Goal: Task Accomplishment & Management: Complete application form

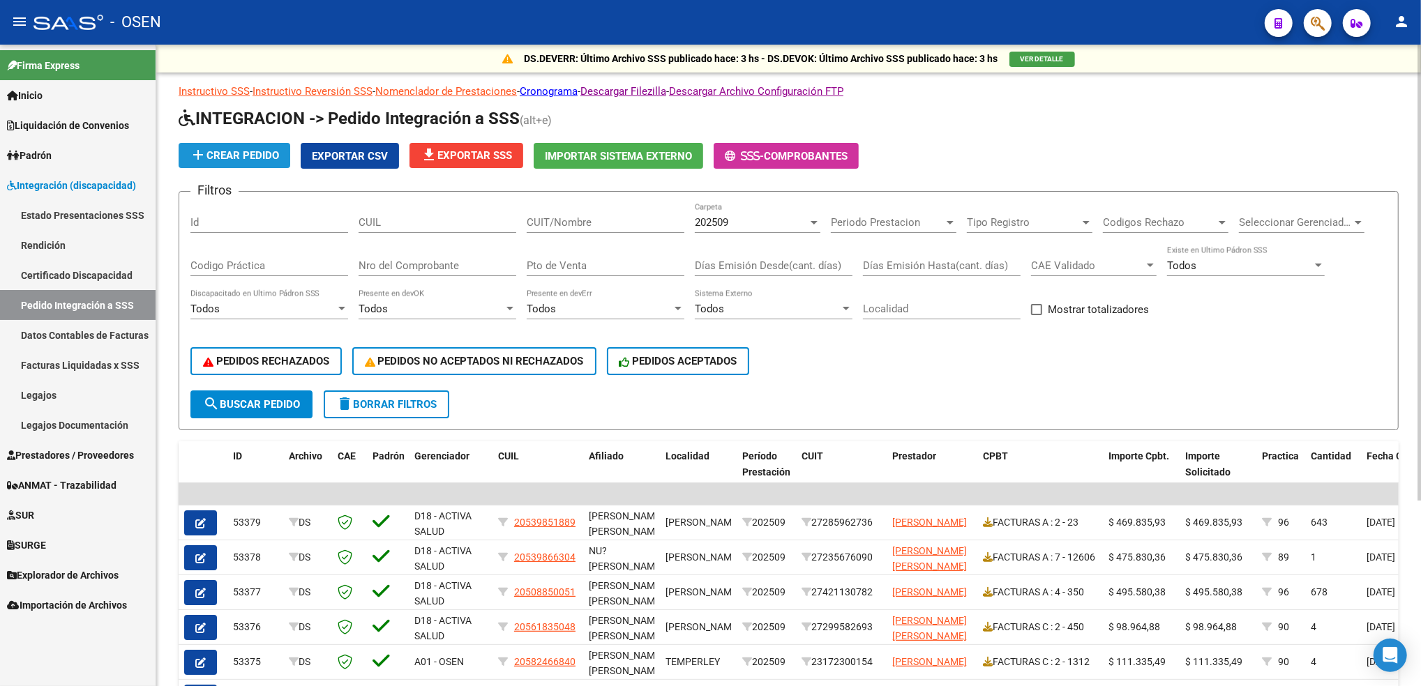
click at [254, 156] on span "add Crear Pedido" at bounding box center [234, 155] width 89 height 13
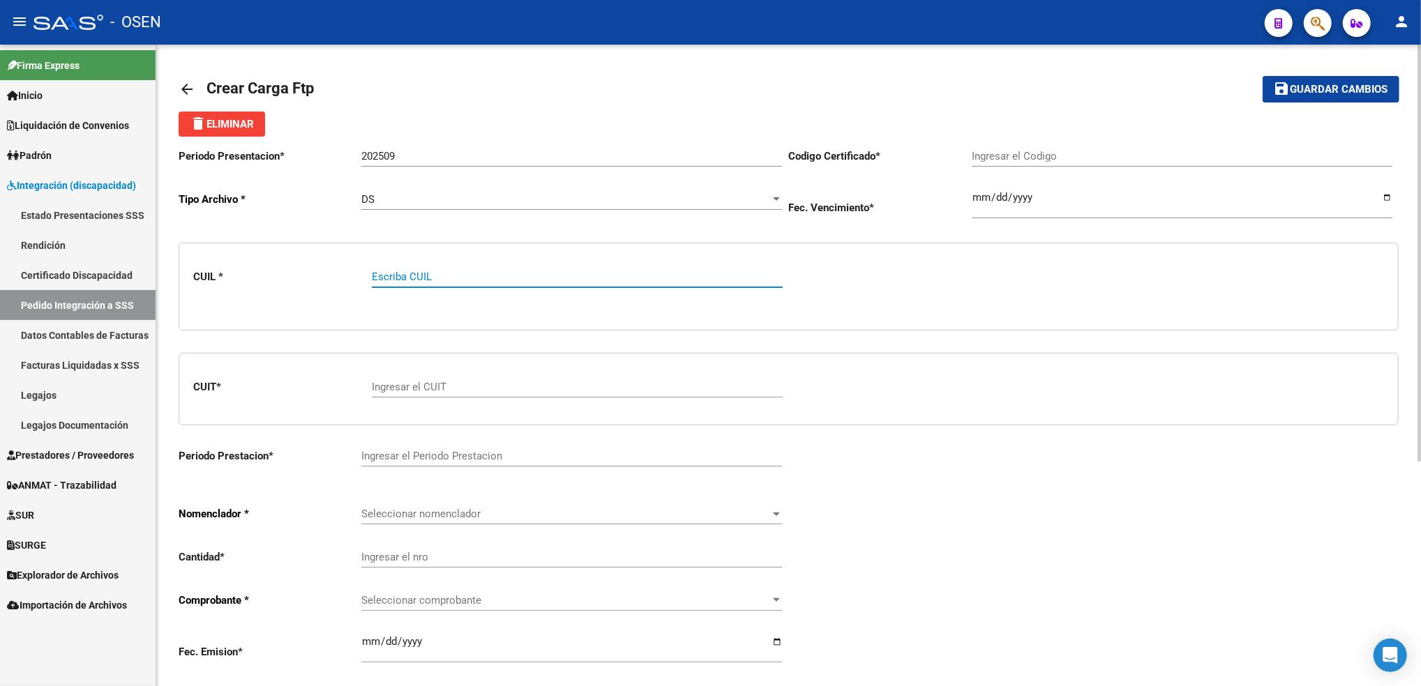
click at [88, 304] on link "Pedido Integración a SSS" at bounding box center [78, 305] width 156 height 30
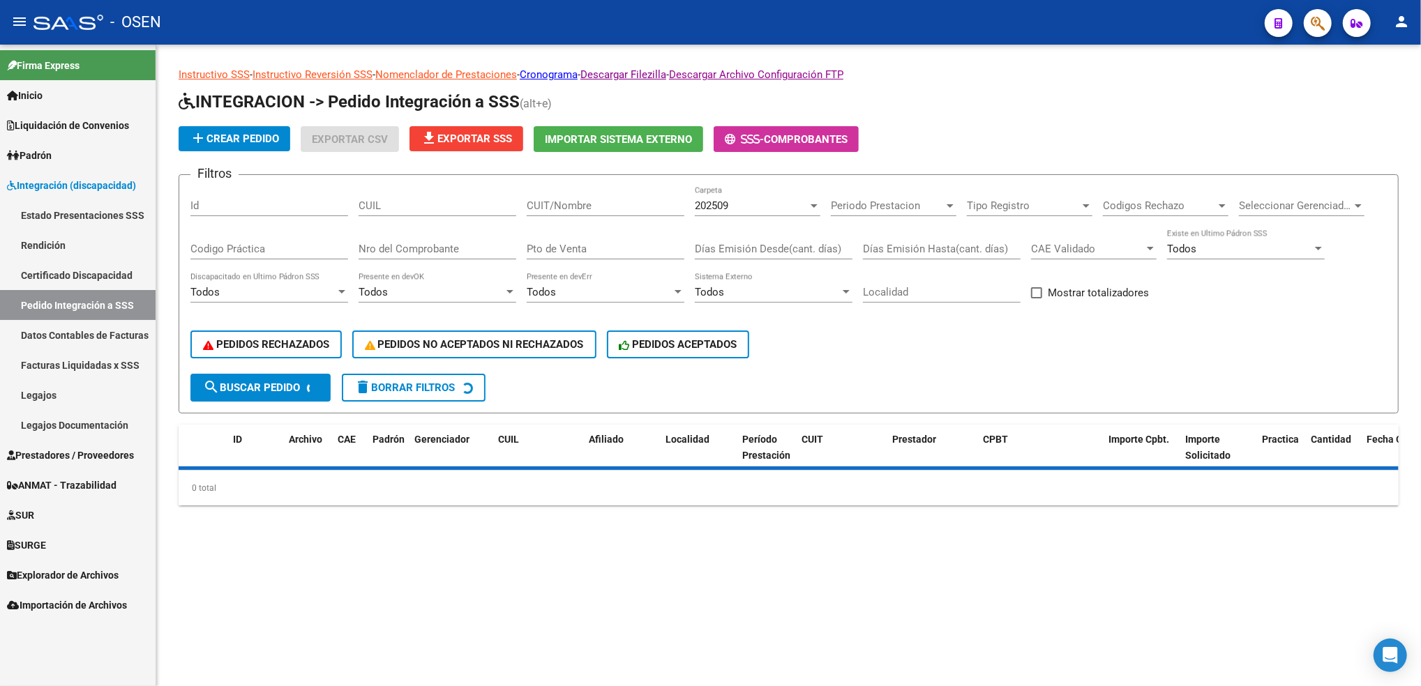
click at [82, 460] on span "Prestadores / Proveedores" at bounding box center [70, 455] width 127 height 15
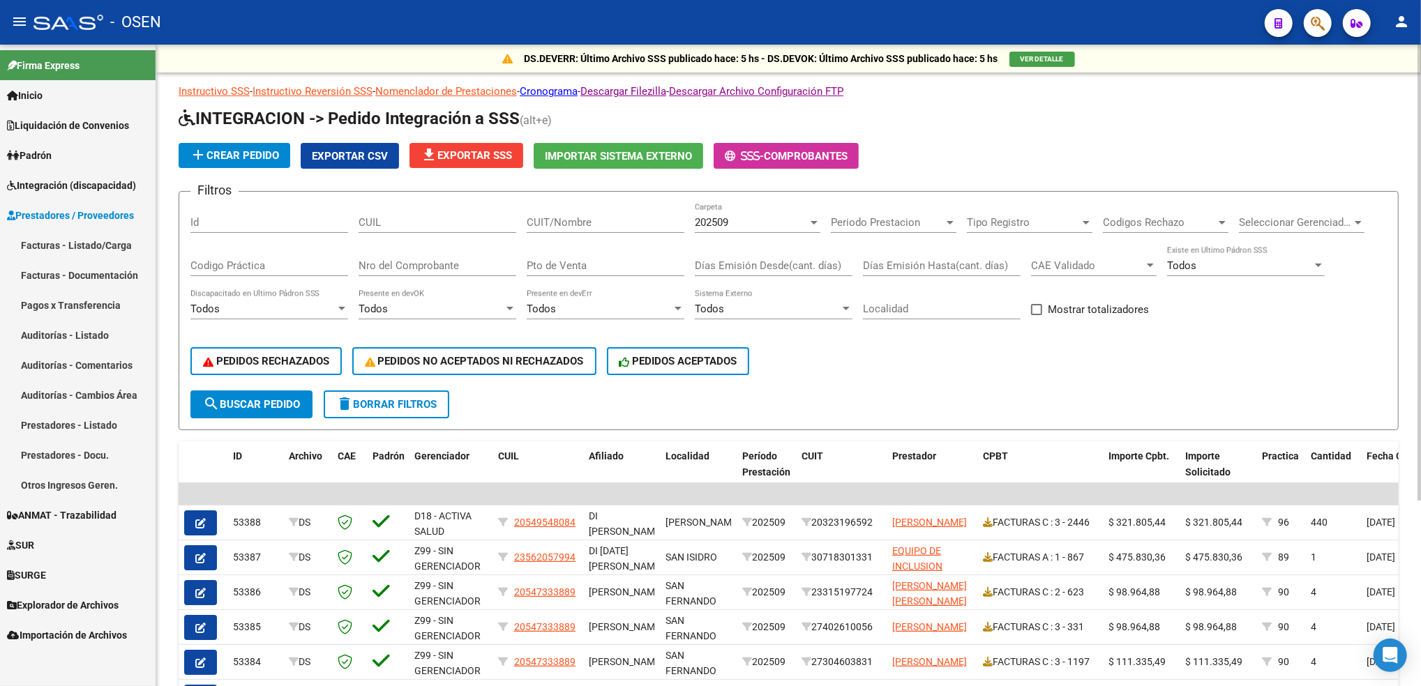
click at [86, 249] on link "Facturas - Listado/Carga" at bounding box center [78, 245] width 156 height 30
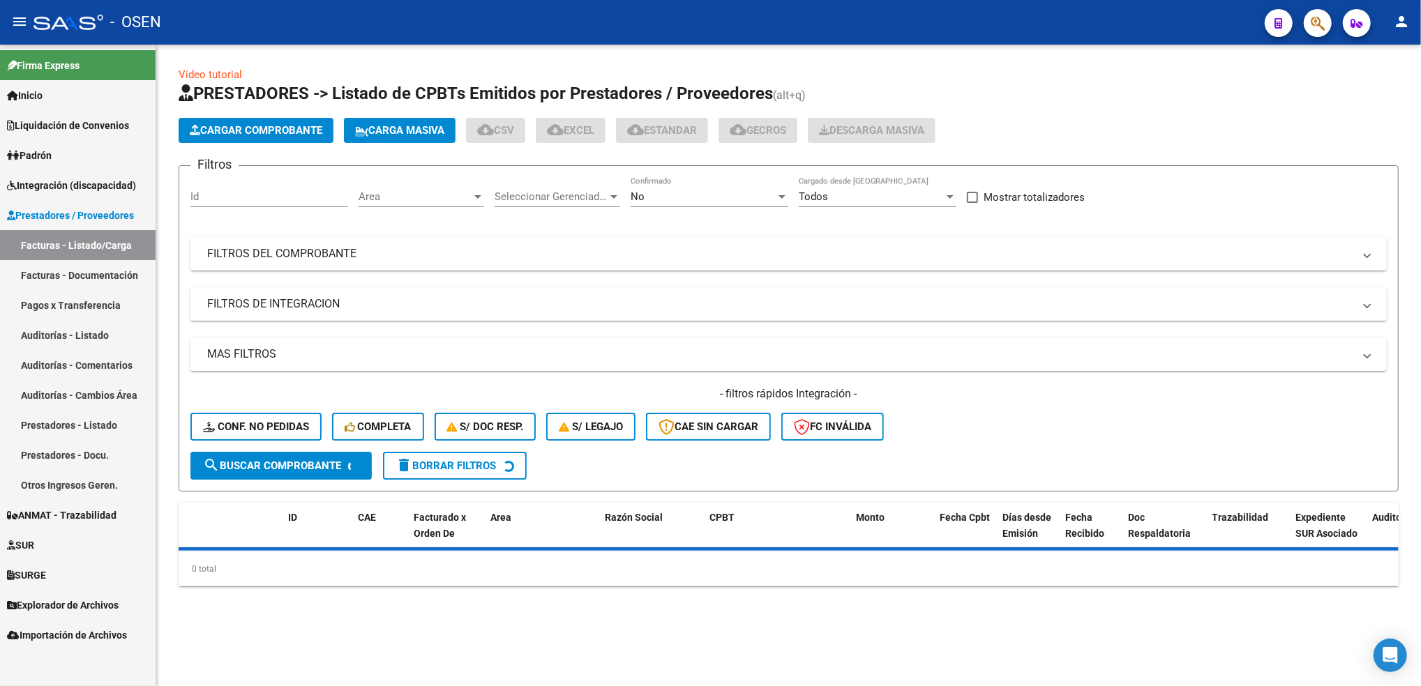
click at [294, 130] on span "Cargar Comprobante" at bounding box center [256, 130] width 133 height 13
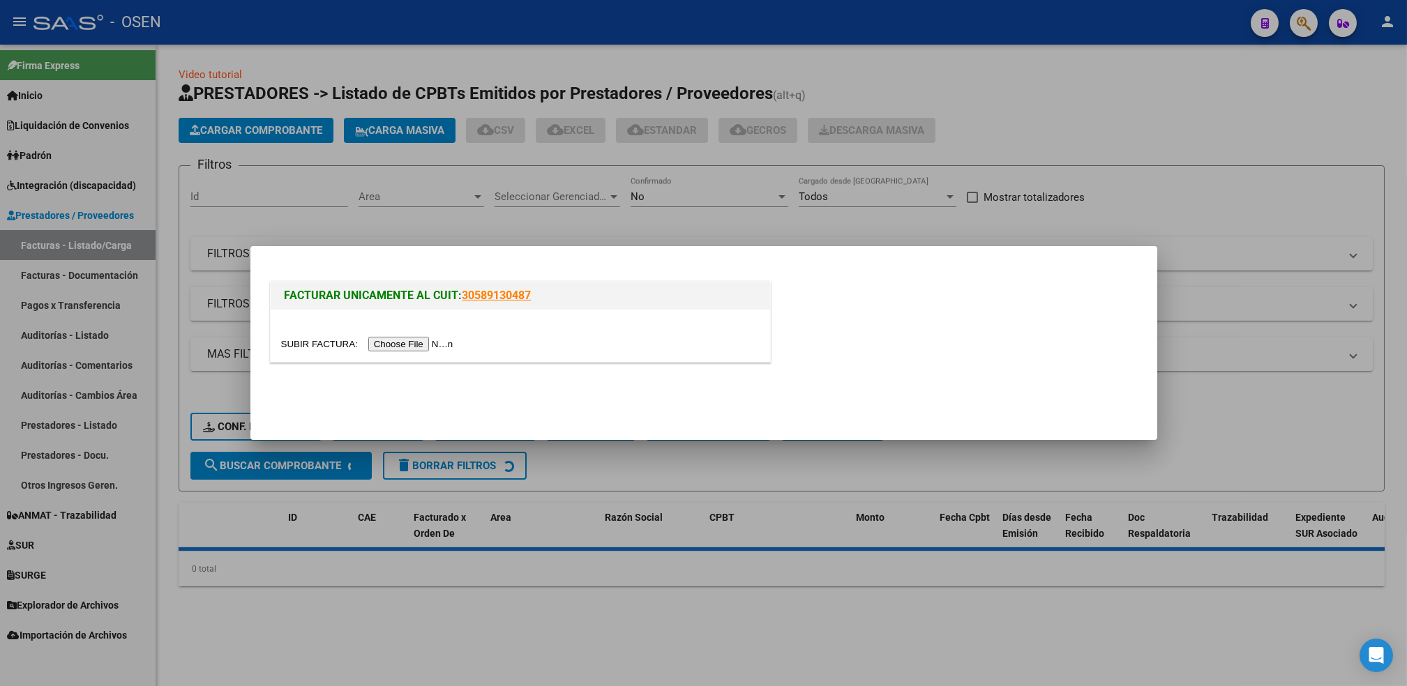
click at [417, 347] on input "file" at bounding box center [369, 344] width 176 height 15
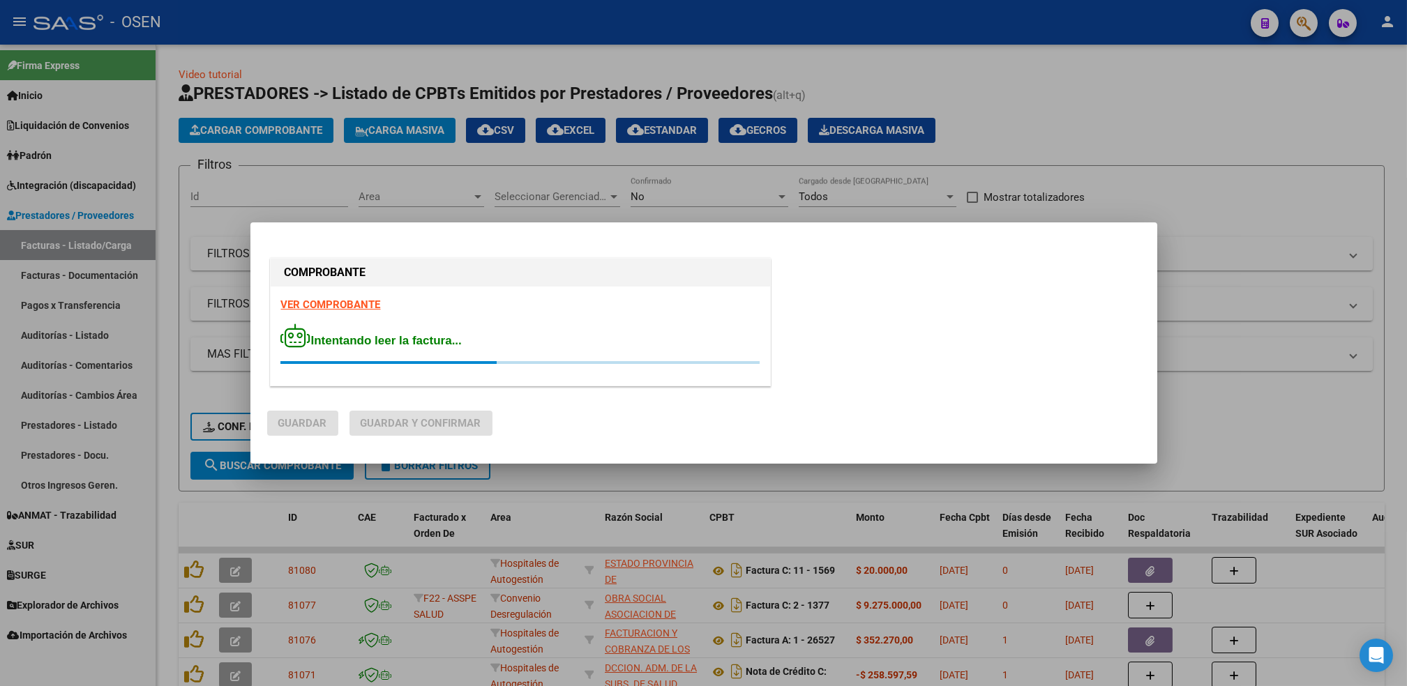
click at [325, 303] on strong "VER COMPROBANTE" at bounding box center [331, 304] width 100 height 13
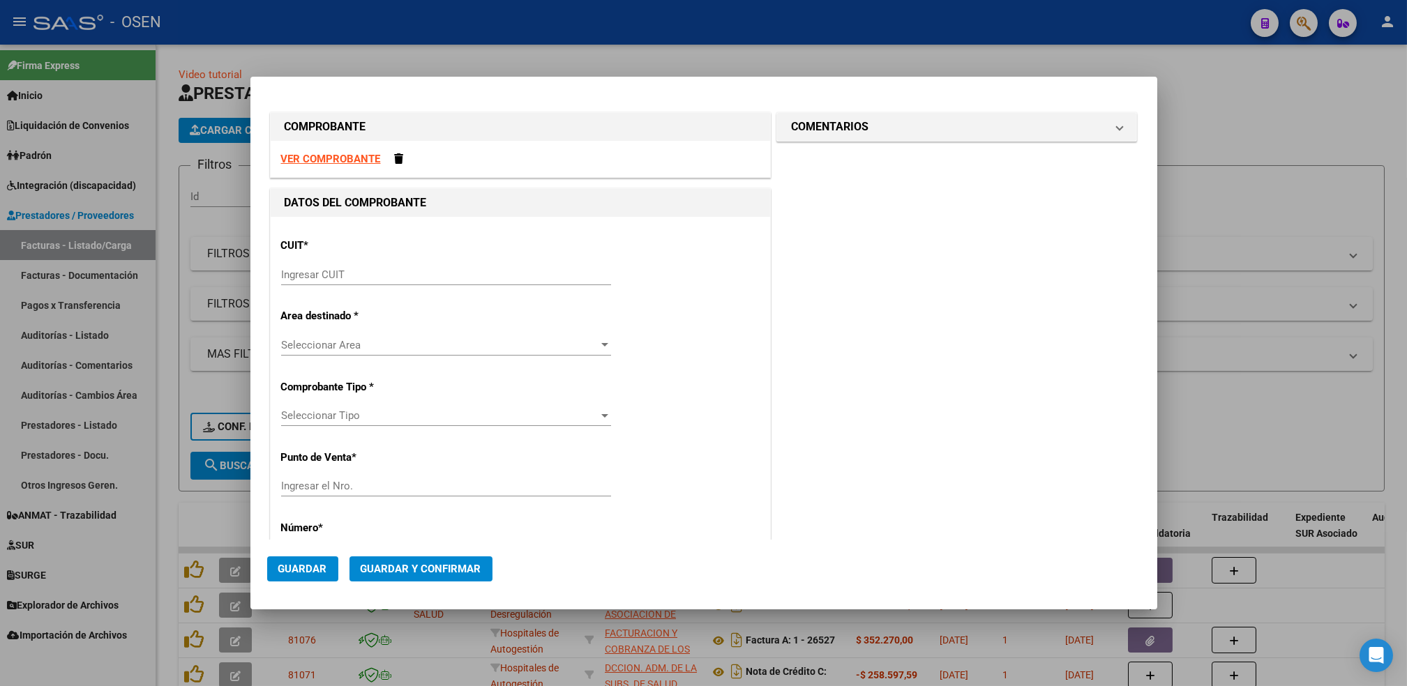
click at [370, 265] on div "Ingresar CUIT" at bounding box center [446, 274] width 330 height 21
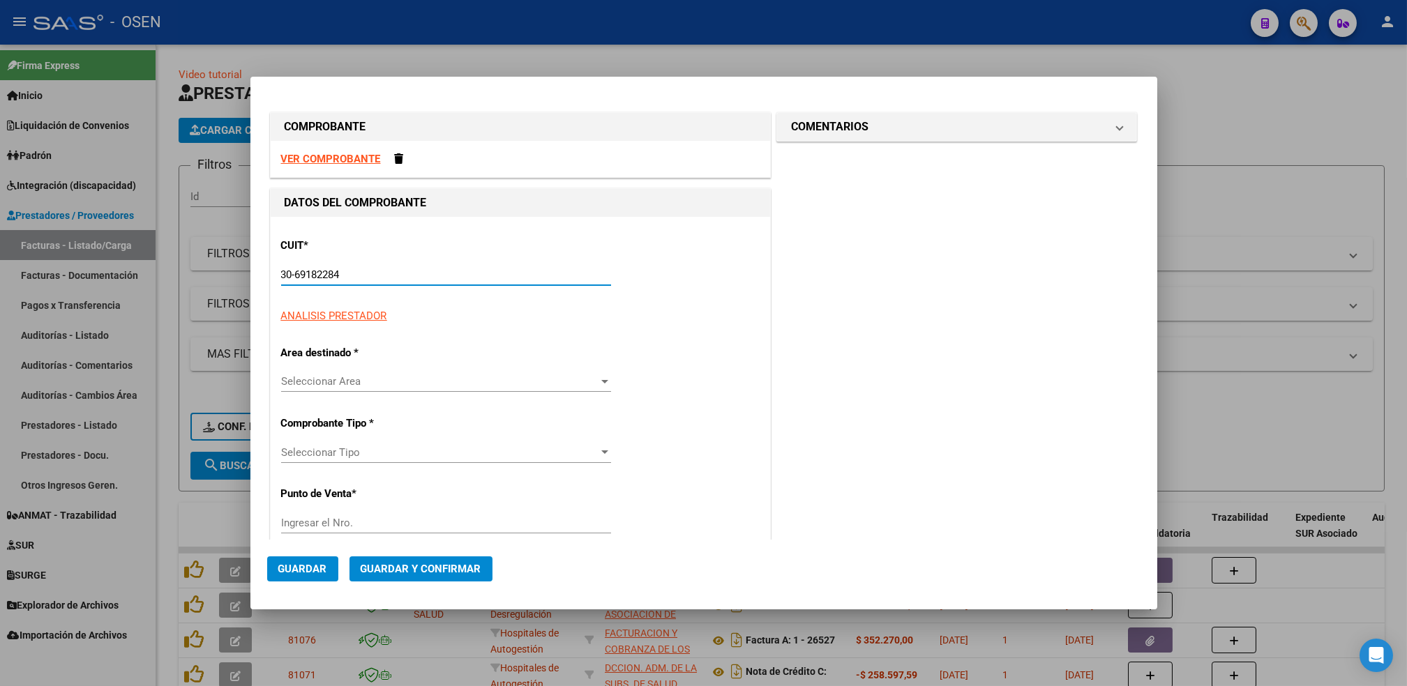
type input "30-69182284-9"
type input "1322"
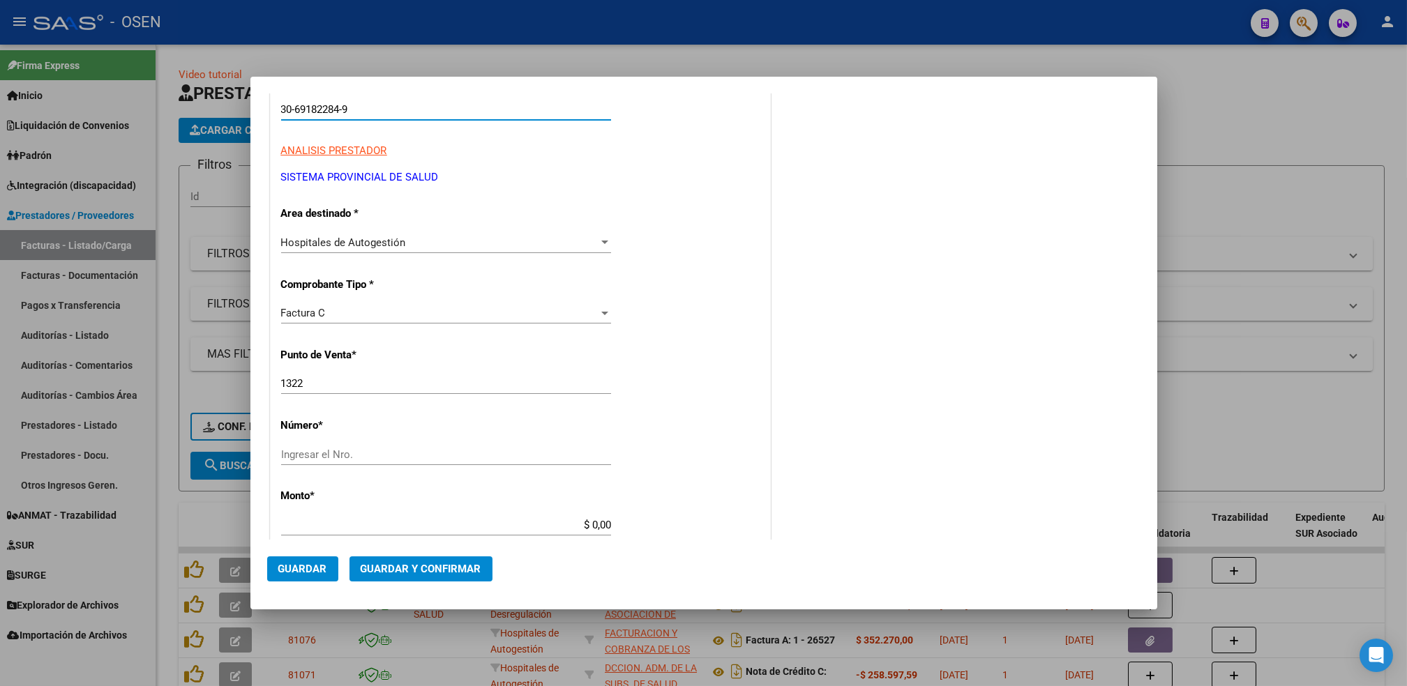
scroll to position [186, 0]
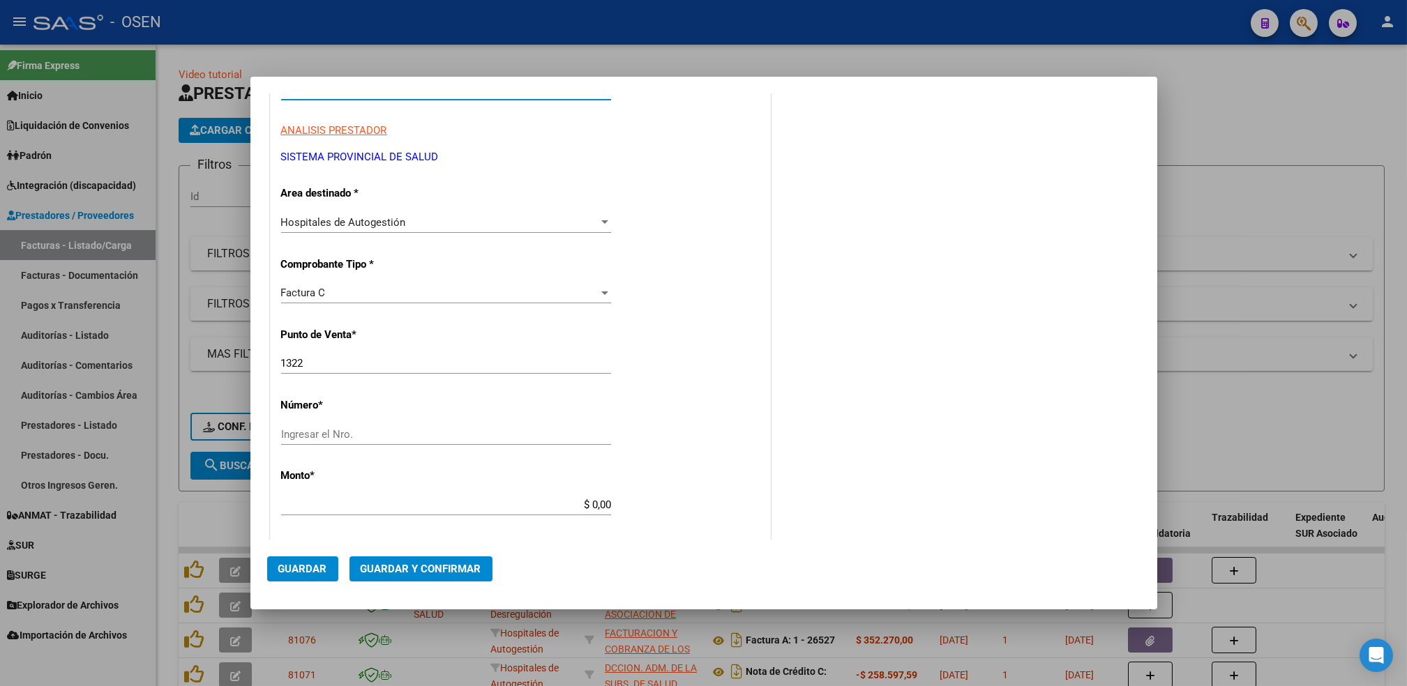
type input "30-69182284-9"
drag, startPoint x: 324, startPoint y: 358, endPoint x: 211, endPoint y: 364, distance: 113.8
click at [215, 365] on div "COMPROBANTE VER COMPROBANTE DATOS DEL COMPROBANTE CUIT * 30-69182284-9 Ingresar…" at bounding box center [703, 343] width 1407 height 686
type input "1561"
drag, startPoint x: 282, startPoint y: 421, endPoint x: 314, endPoint y: 443, distance: 38.1
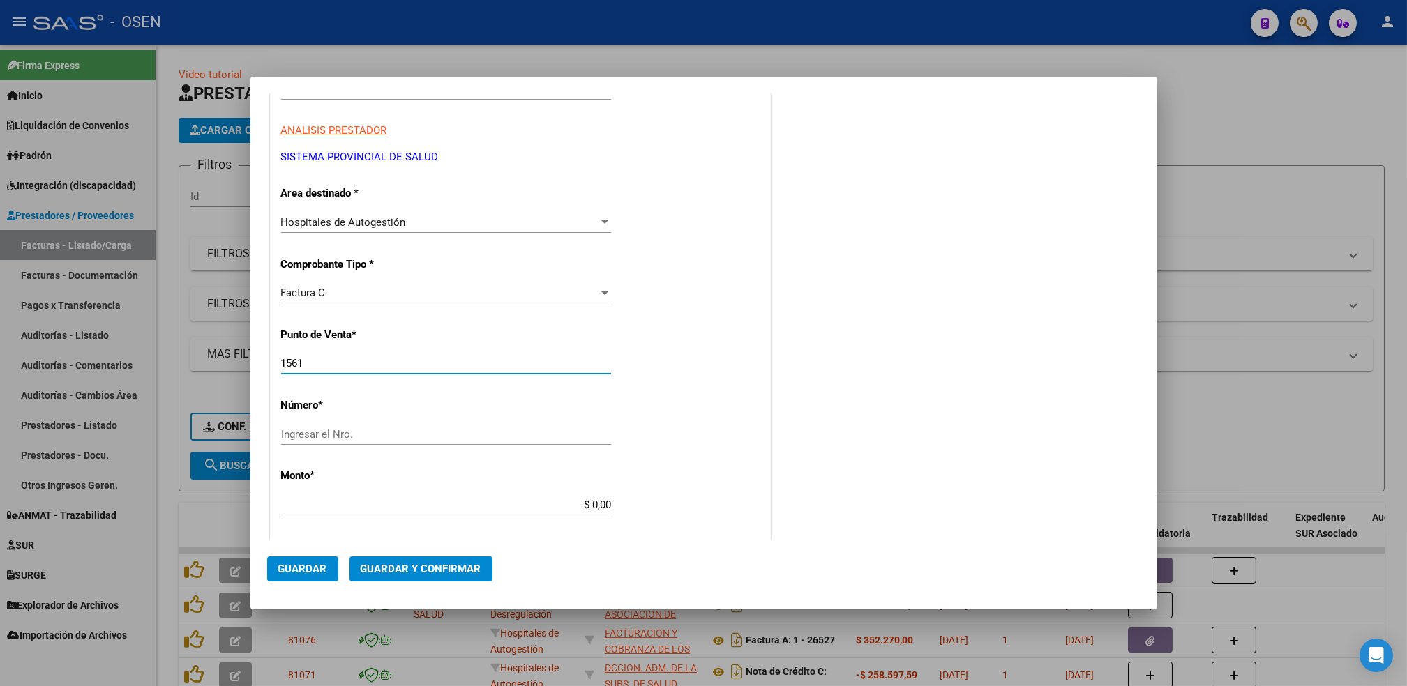
click at [288, 425] on div "CUIT * 30-69182284-9 Ingresar CUIT ANALISIS PRESTADOR SISTEMA PROVINCIAL DE [PE…" at bounding box center [520, 525] width 499 height 989
click at [317, 439] on input "Ingresar el Nro." at bounding box center [446, 434] width 330 height 13
type input "1825"
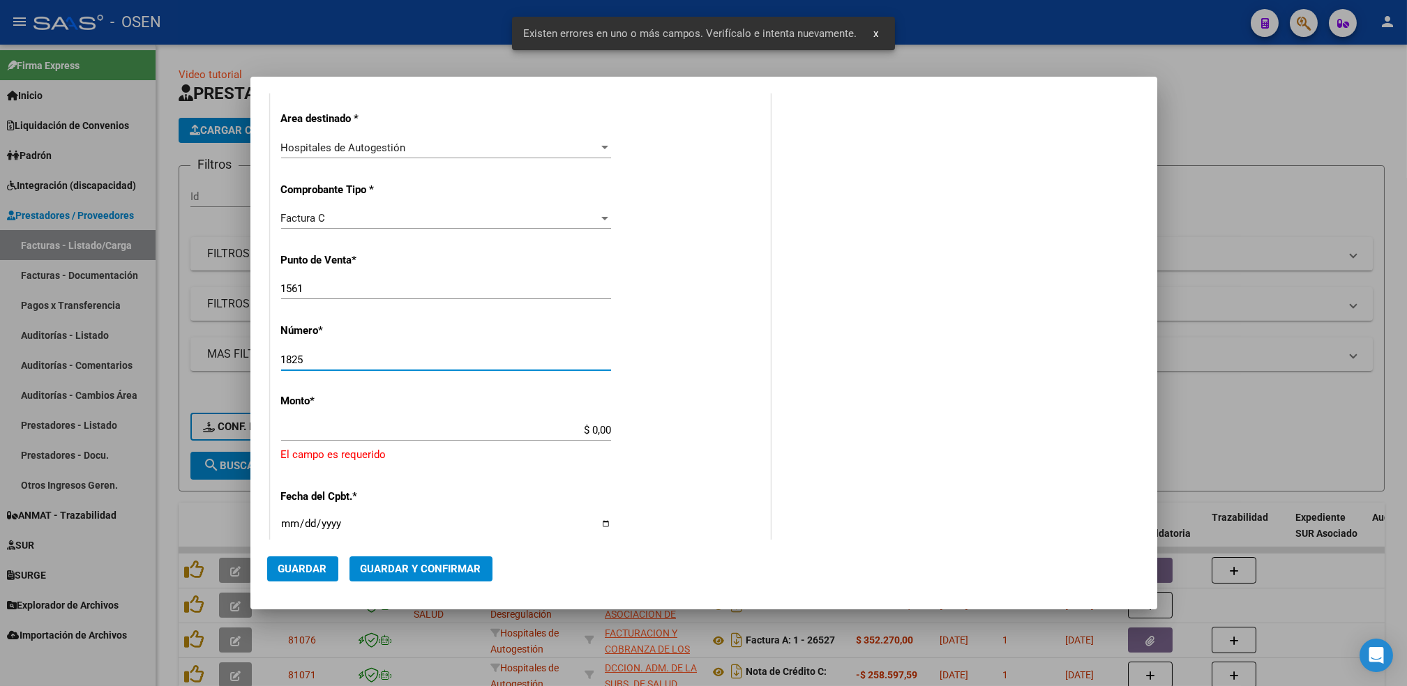
scroll to position [367, 0]
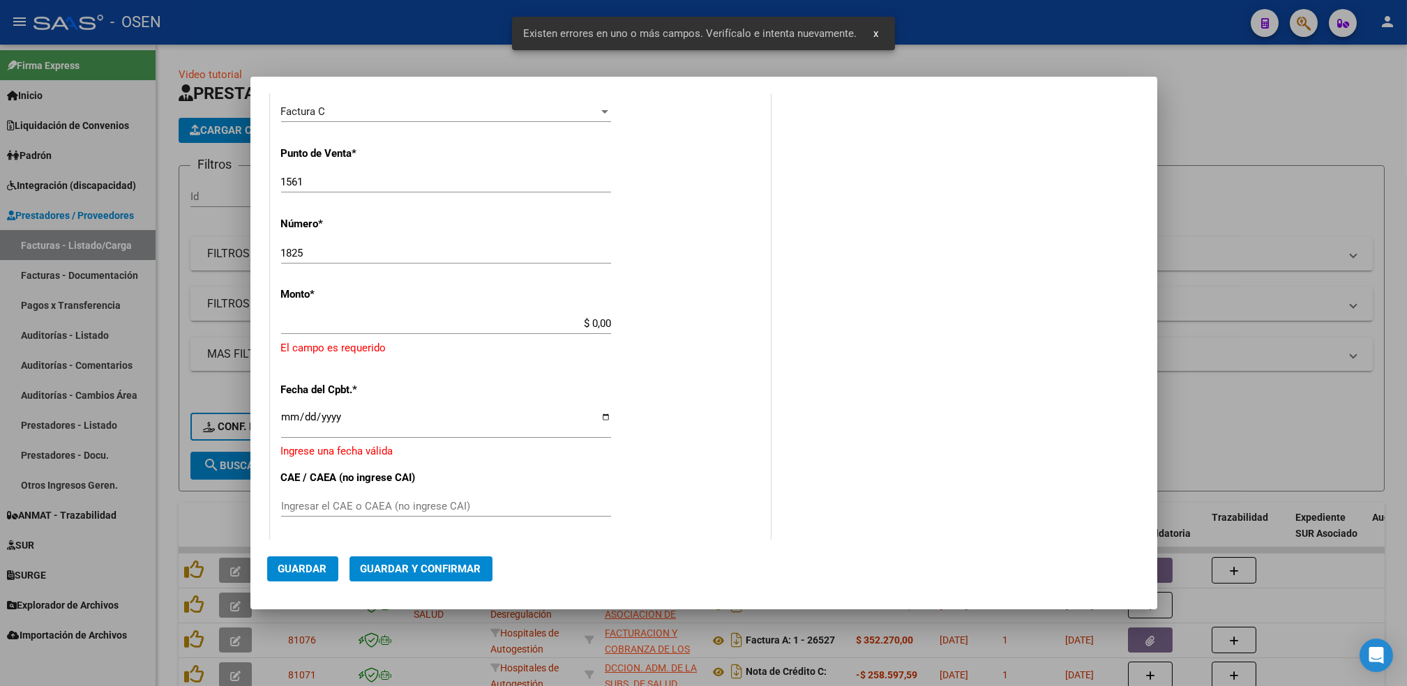
drag, startPoint x: 573, startPoint y: 315, endPoint x: 586, endPoint y: 317, distance: 13.4
click at [586, 317] on div "$ 0,00 Ingresar el monto" at bounding box center [446, 323] width 330 height 21
drag, startPoint x: 586, startPoint y: 318, endPoint x: 686, endPoint y: 324, distance: 99.9
click at [686, 322] on div "CUIT * 30-69182284-9 Ingresar CUIT ANALISIS PRESTADOR SISTEMA PROVINCIAL DE [PE…" at bounding box center [520, 361] width 499 height 1022
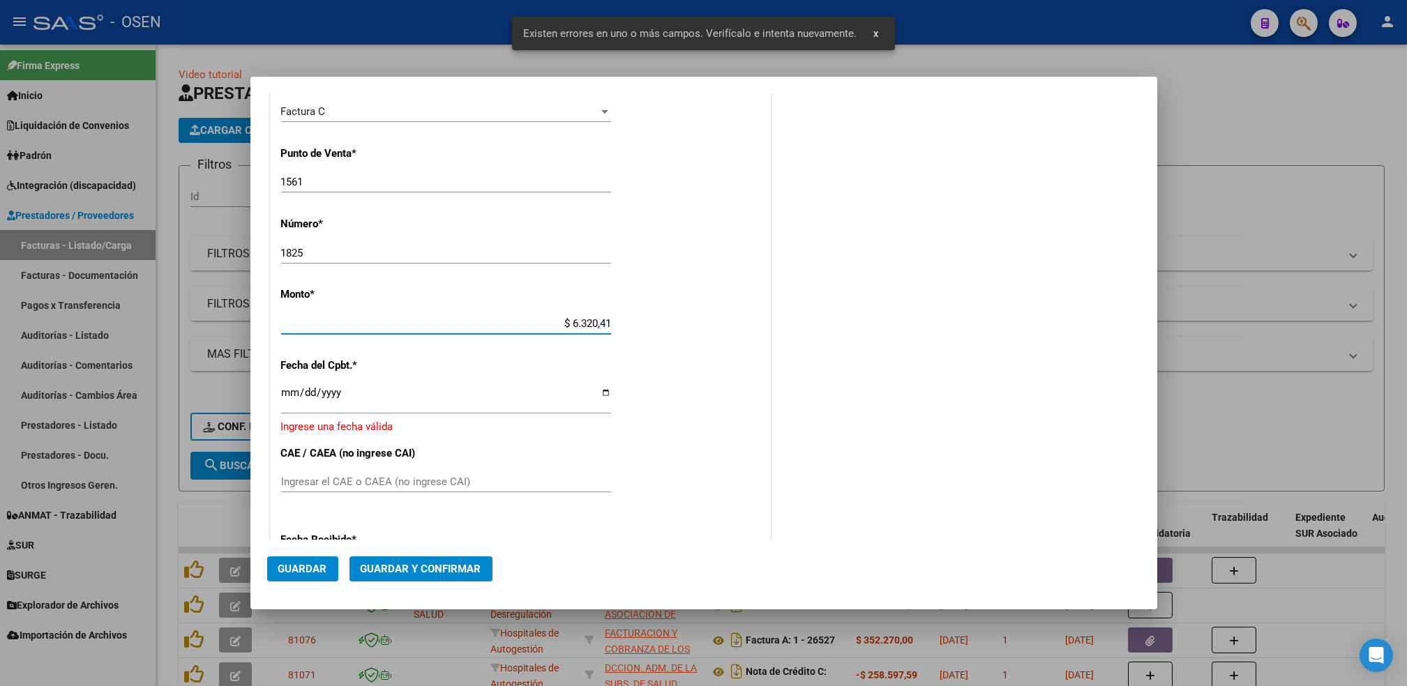
type input "$ 63.204,15"
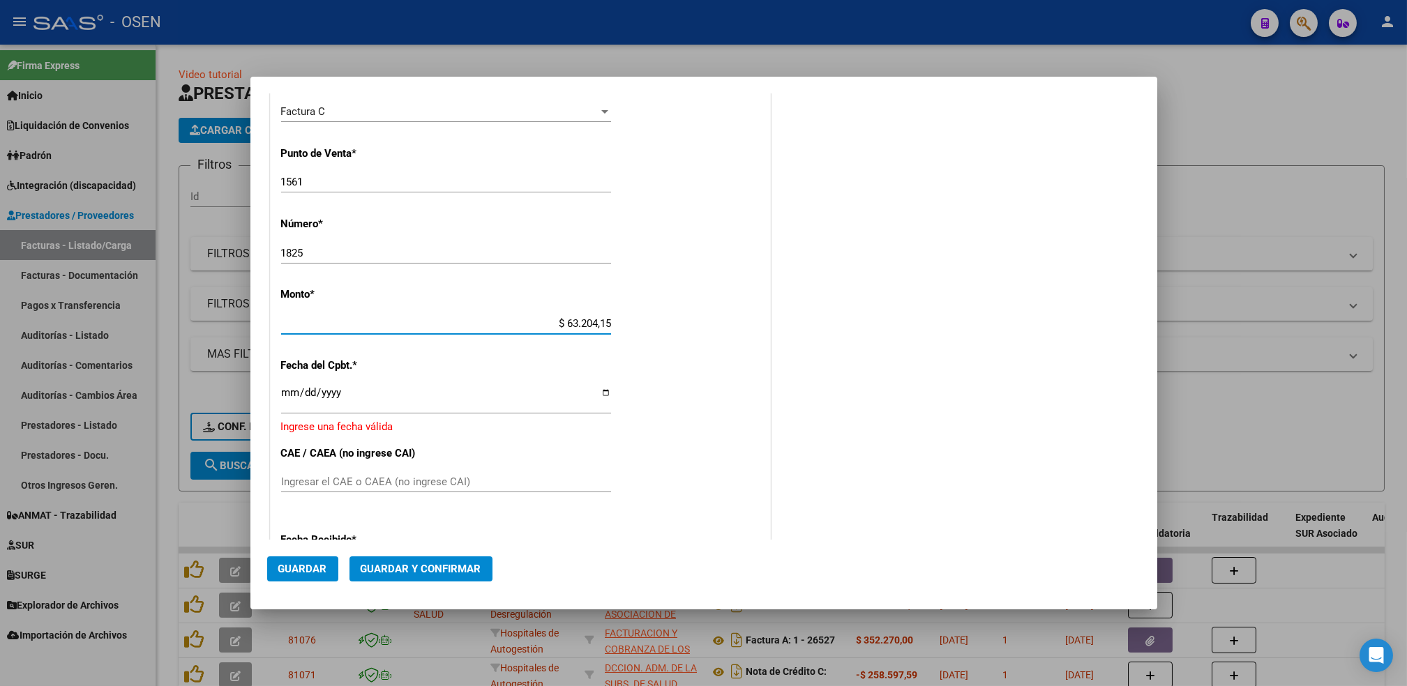
click at [287, 392] on input "Ingresar la fecha" at bounding box center [446, 398] width 330 height 22
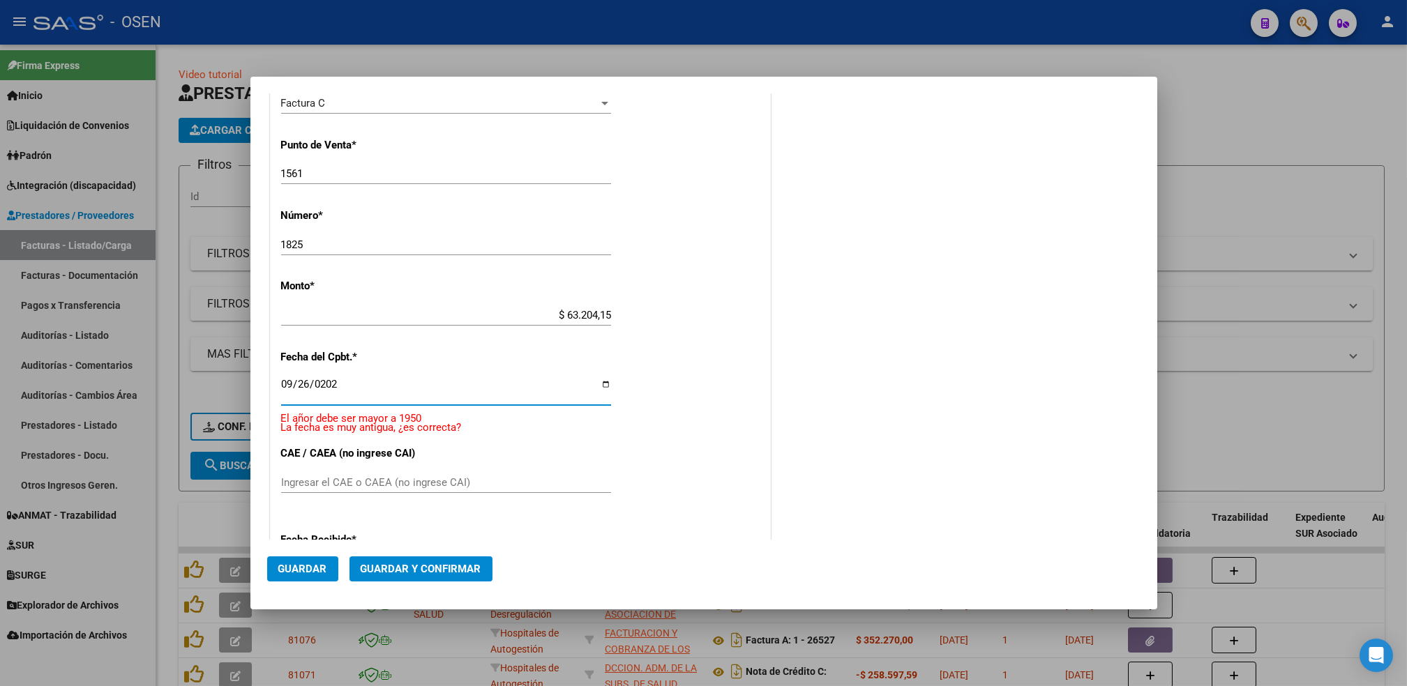
type input "[DATE]"
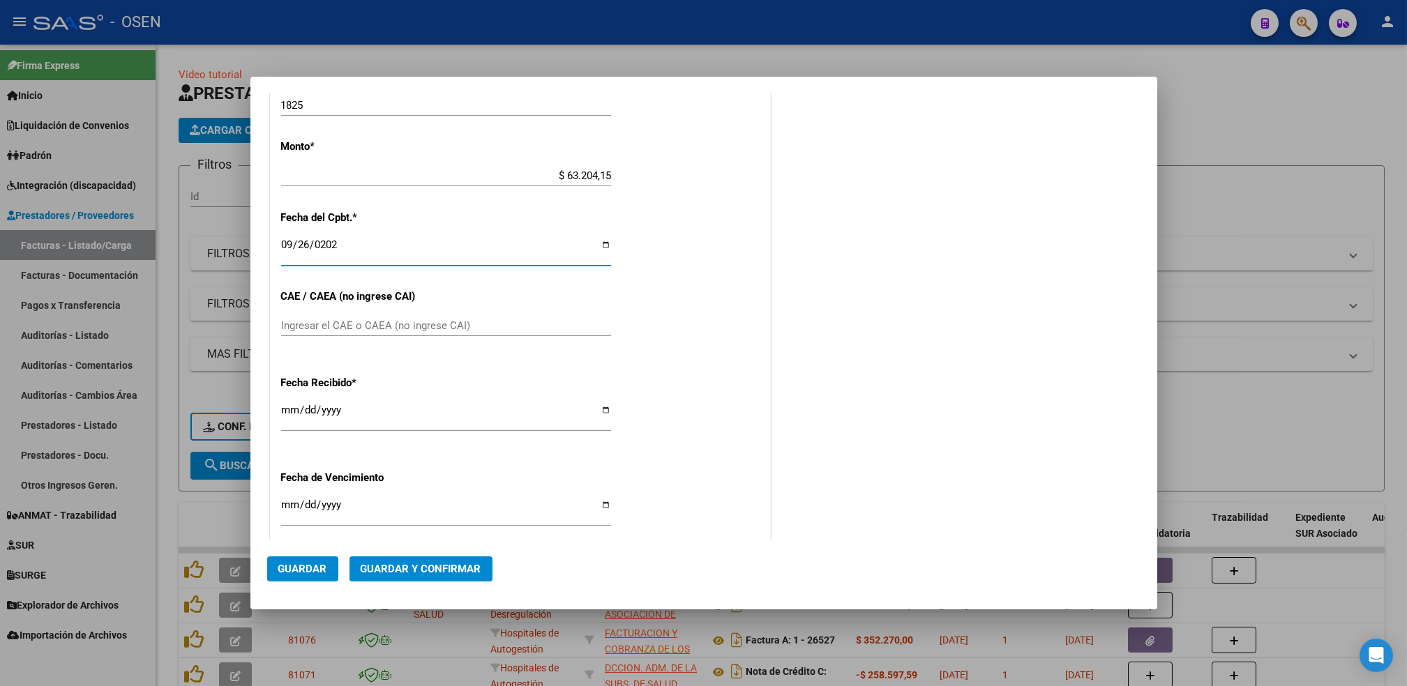
scroll to position [544, 0]
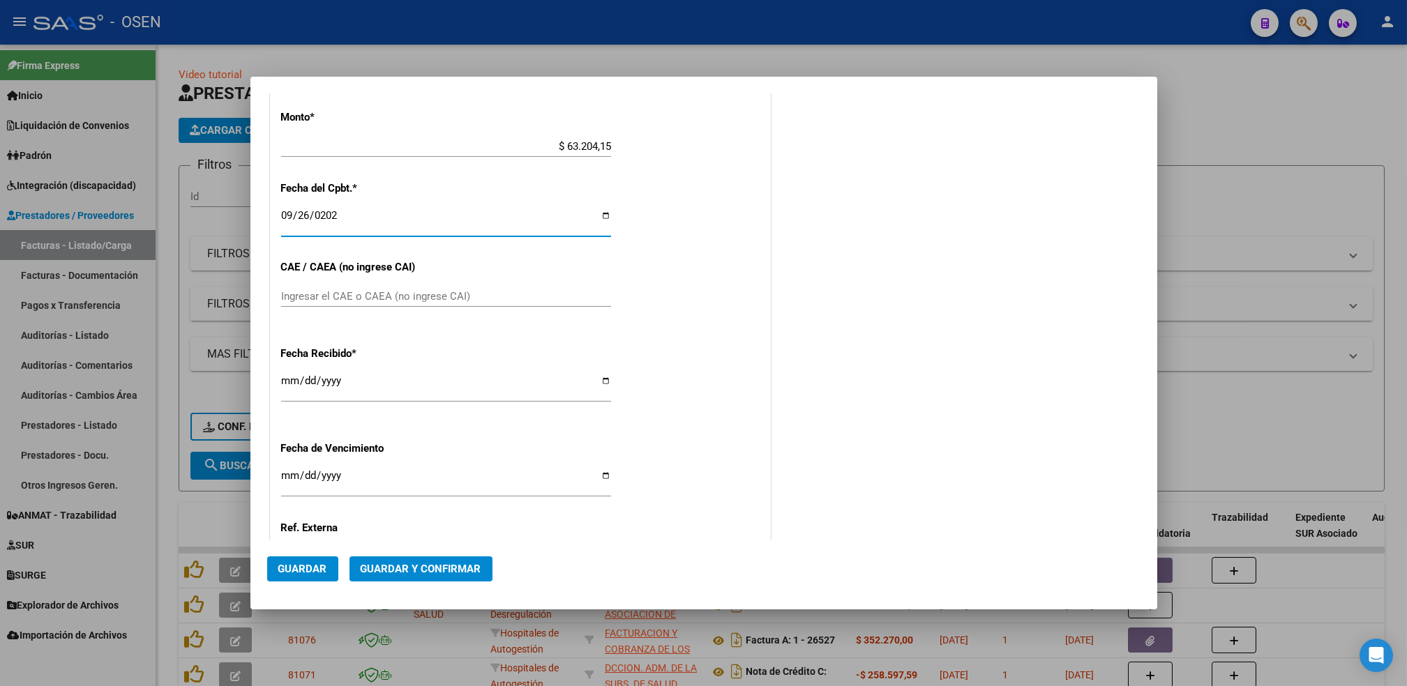
click at [292, 377] on input "[DATE]" at bounding box center [446, 386] width 330 height 22
type input "[DATE]"
click at [326, 565] on span "Guardar" at bounding box center [302, 569] width 49 height 13
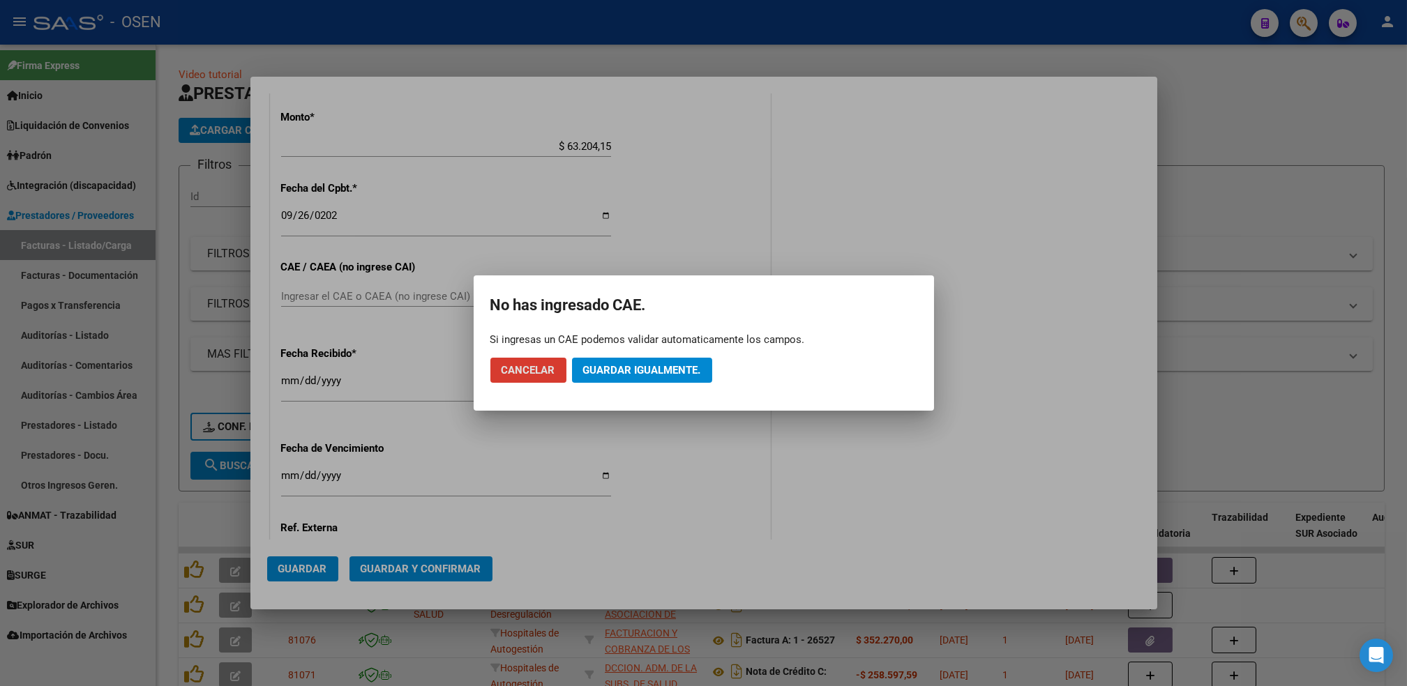
click at [649, 377] on button "Guardar igualmente." at bounding box center [642, 370] width 140 height 25
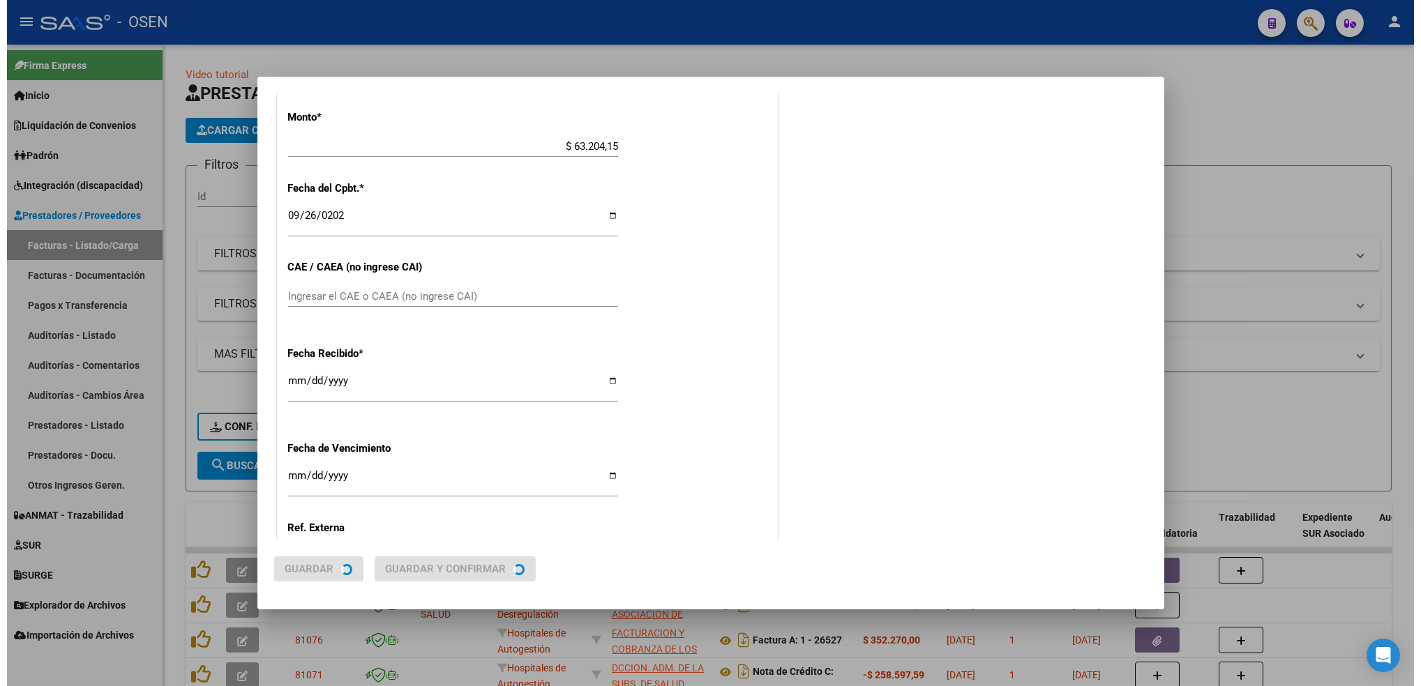
scroll to position [0, 0]
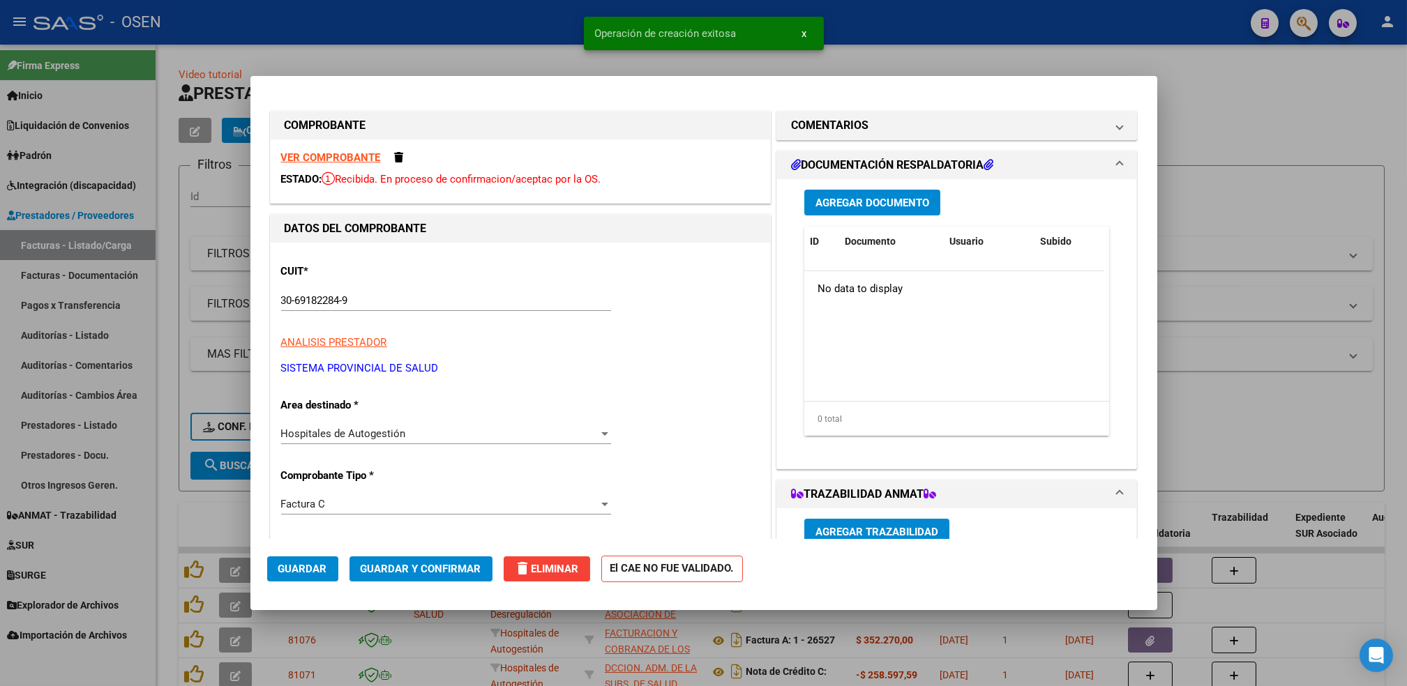
click at [299, 571] on span "Guardar" at bounding box center [302, 569] width 49 height 13
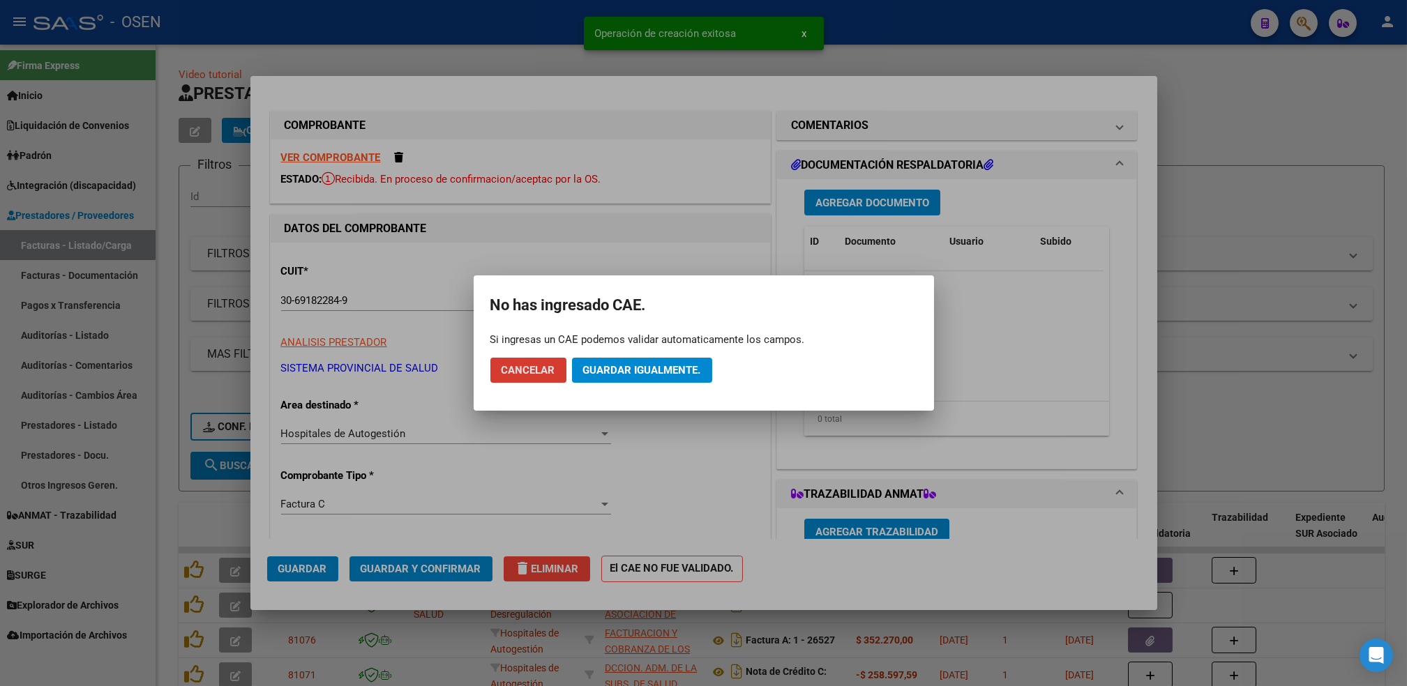
click at [166, 522] on div at bounding box center [703, 343] width 1407 height 686
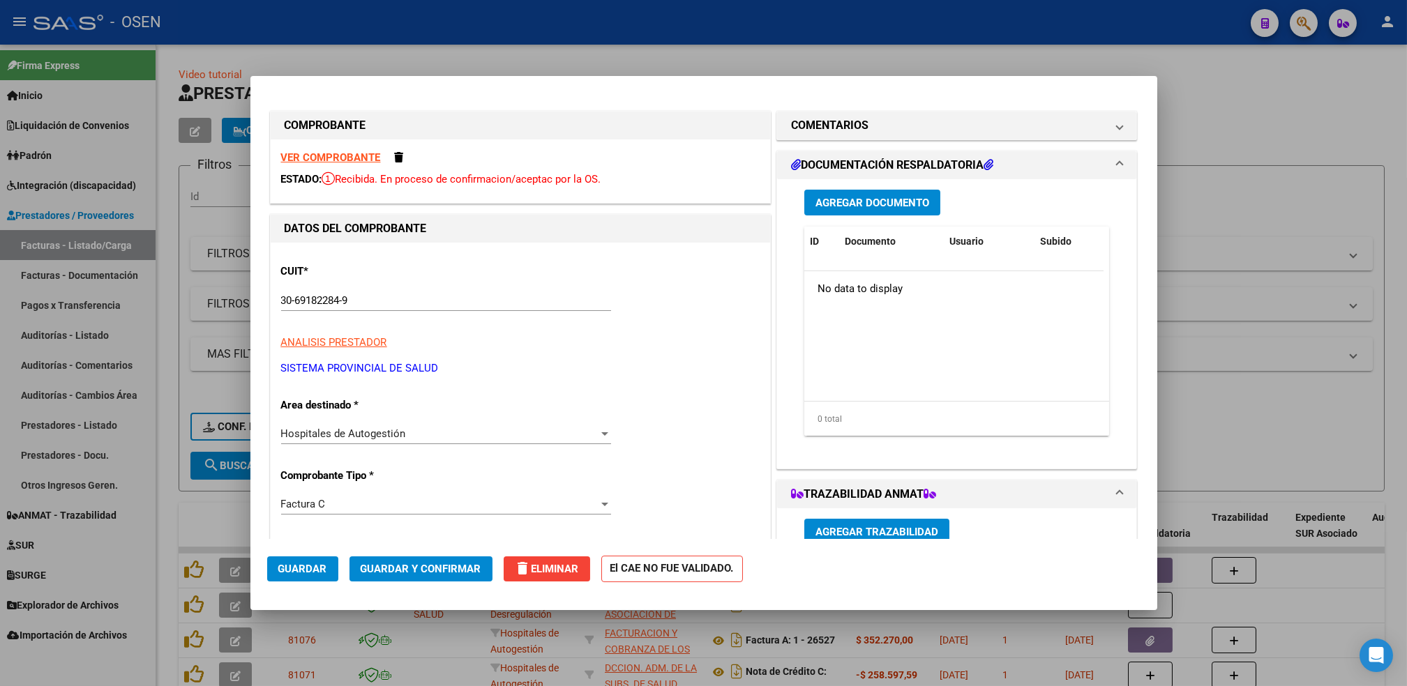
click at [159, 508] on div at bounding box center [703, 343] width 1407 height 686
type input "$ 0,00"
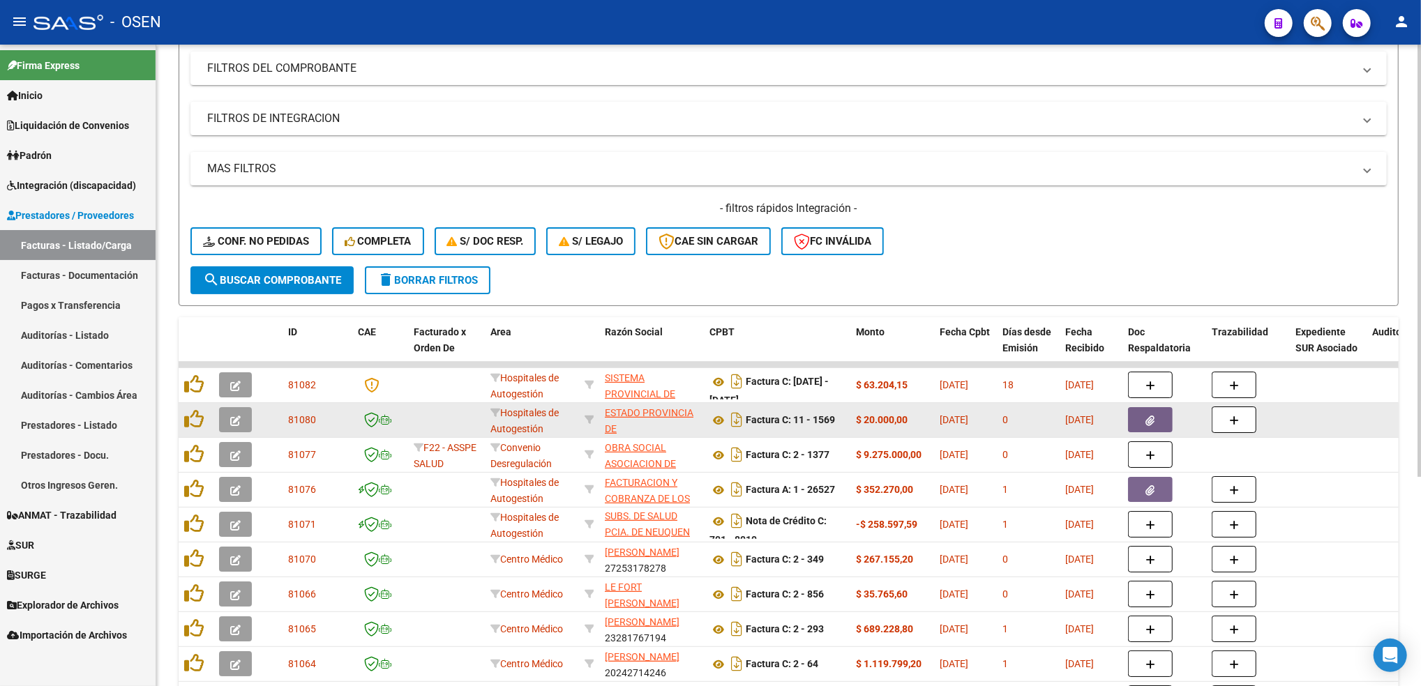
scroll to position [279, 0]
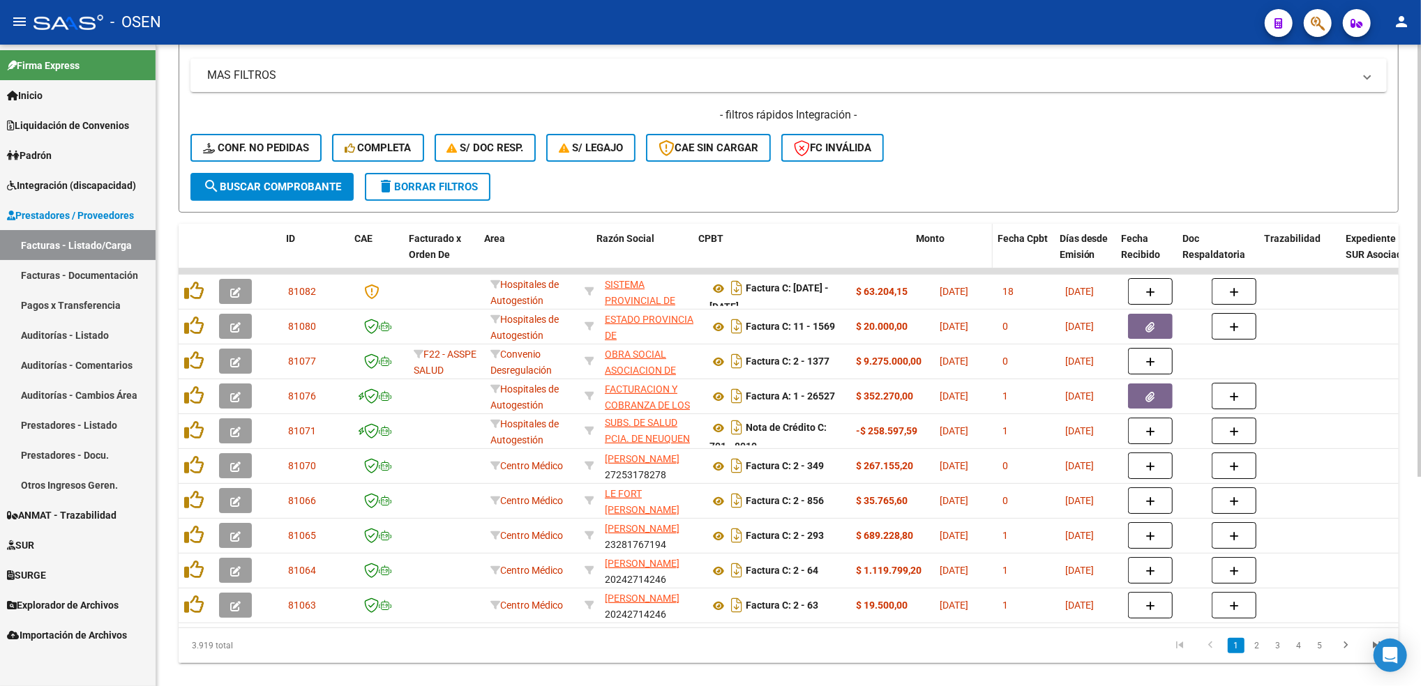
drag, startPoint x: 847, startPoint y: 250, endPoint x: 950, endPoint y: 243, distance: 103.4
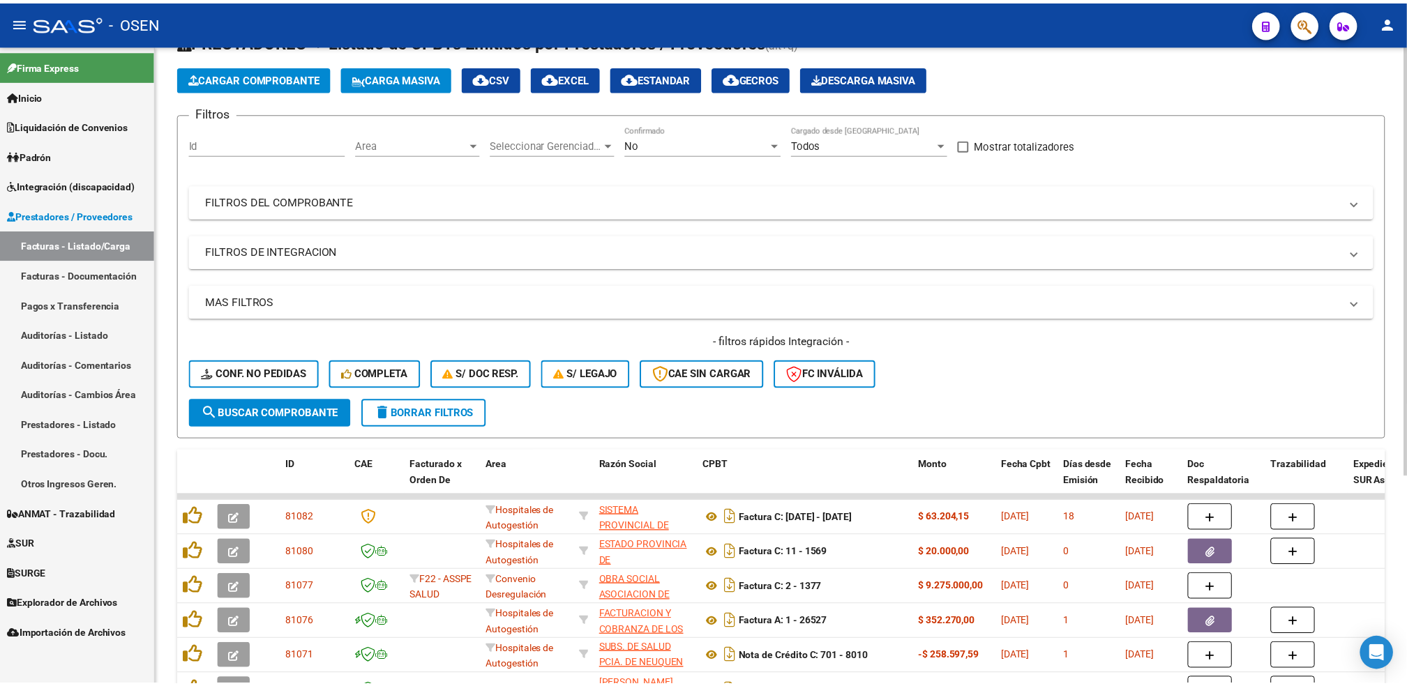
scroll to position [0, 0]
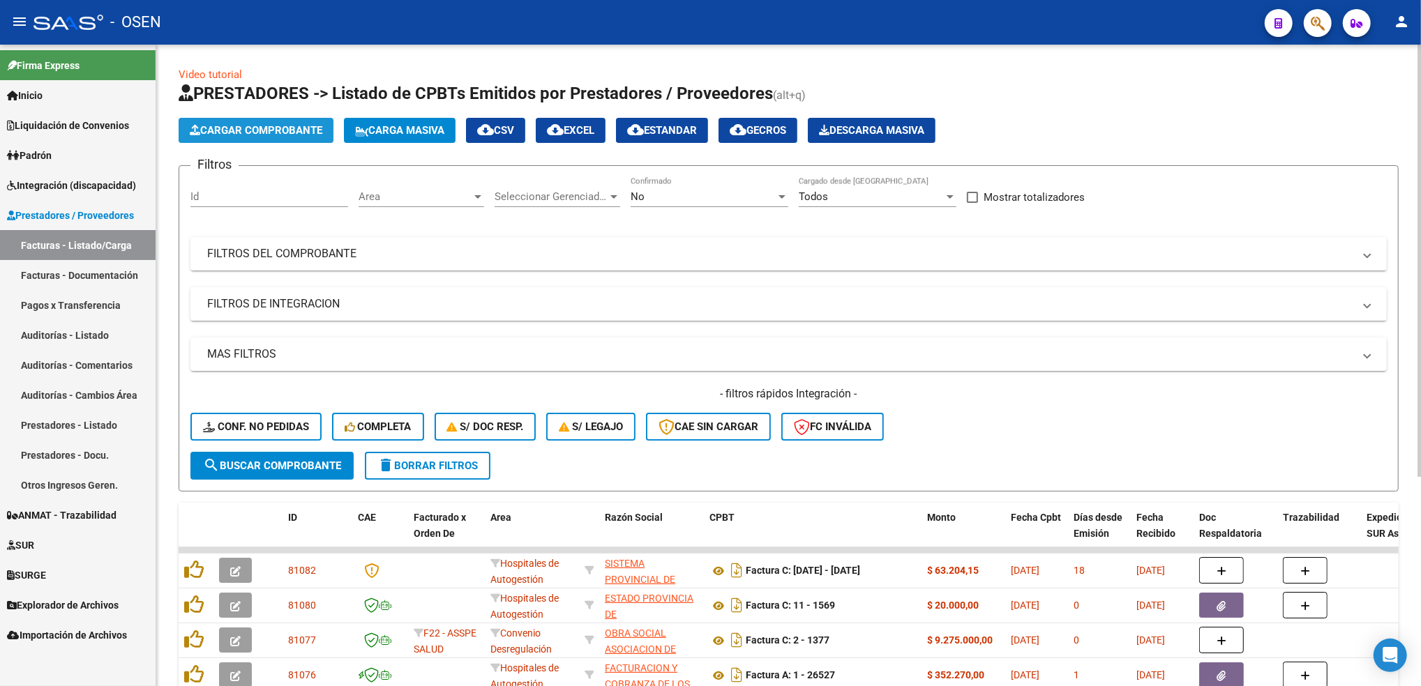
click at [302, 126] on span "Cargar Comprobante" at bounding box center [256, 130] width 133 height 13
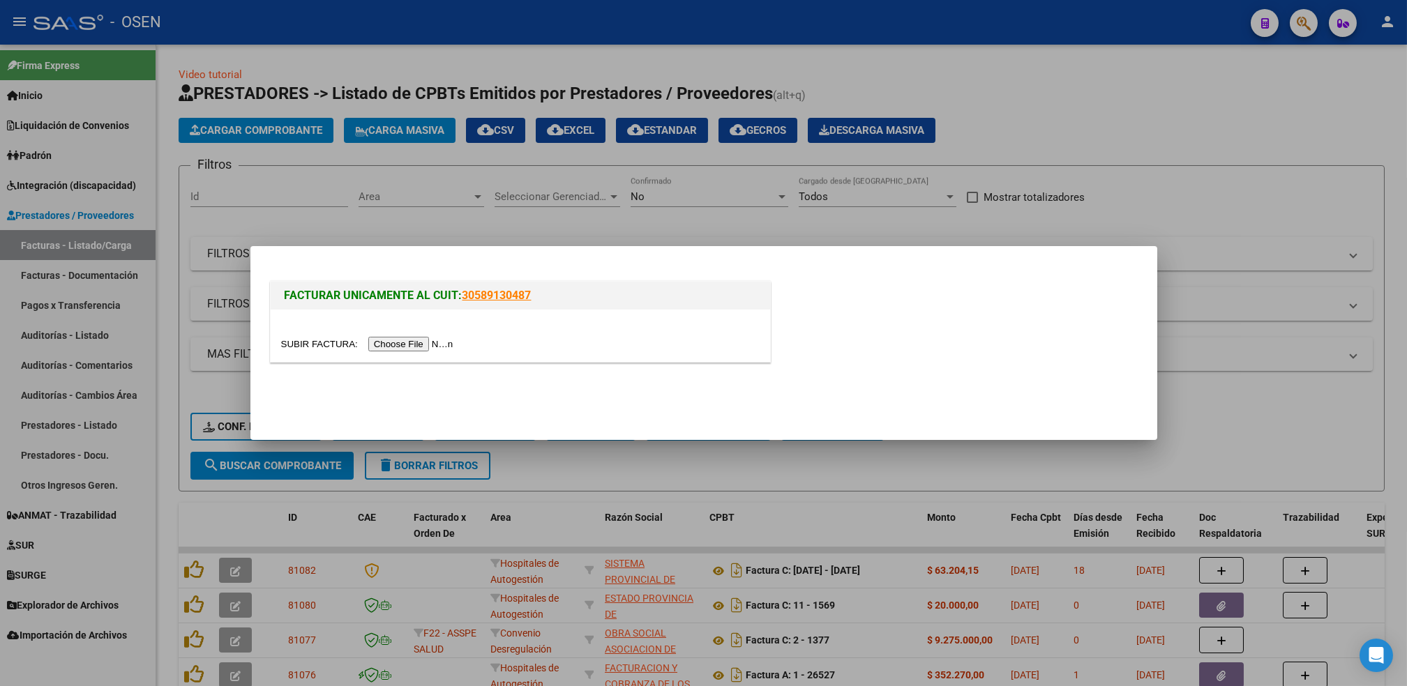
click at [421, 353] on div at bounding box center [520, 336] width 499 height 52
click at [420, 345] on input "file" at bounding box center [369, 344] width 176 height 15
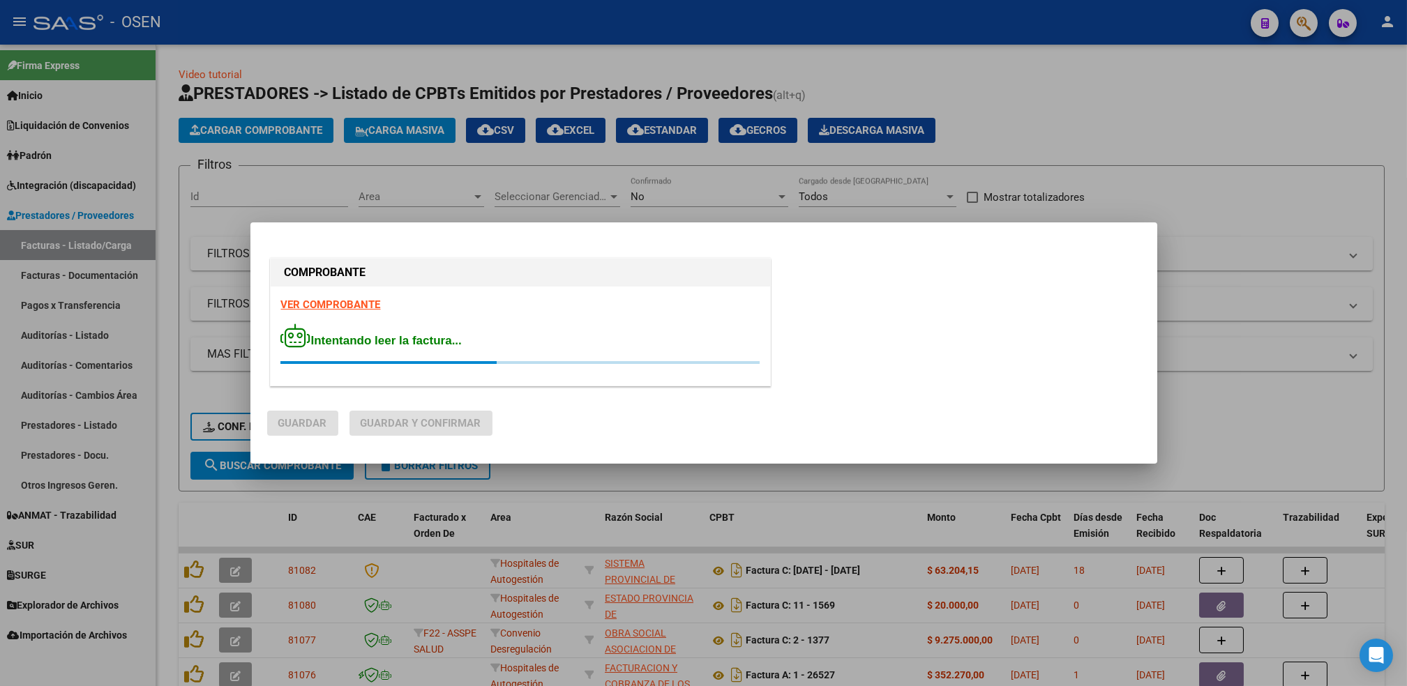
click at [328, 303] on strong "VER COMPROBANTE" at bounding box center [331, 304] width 100 height 13
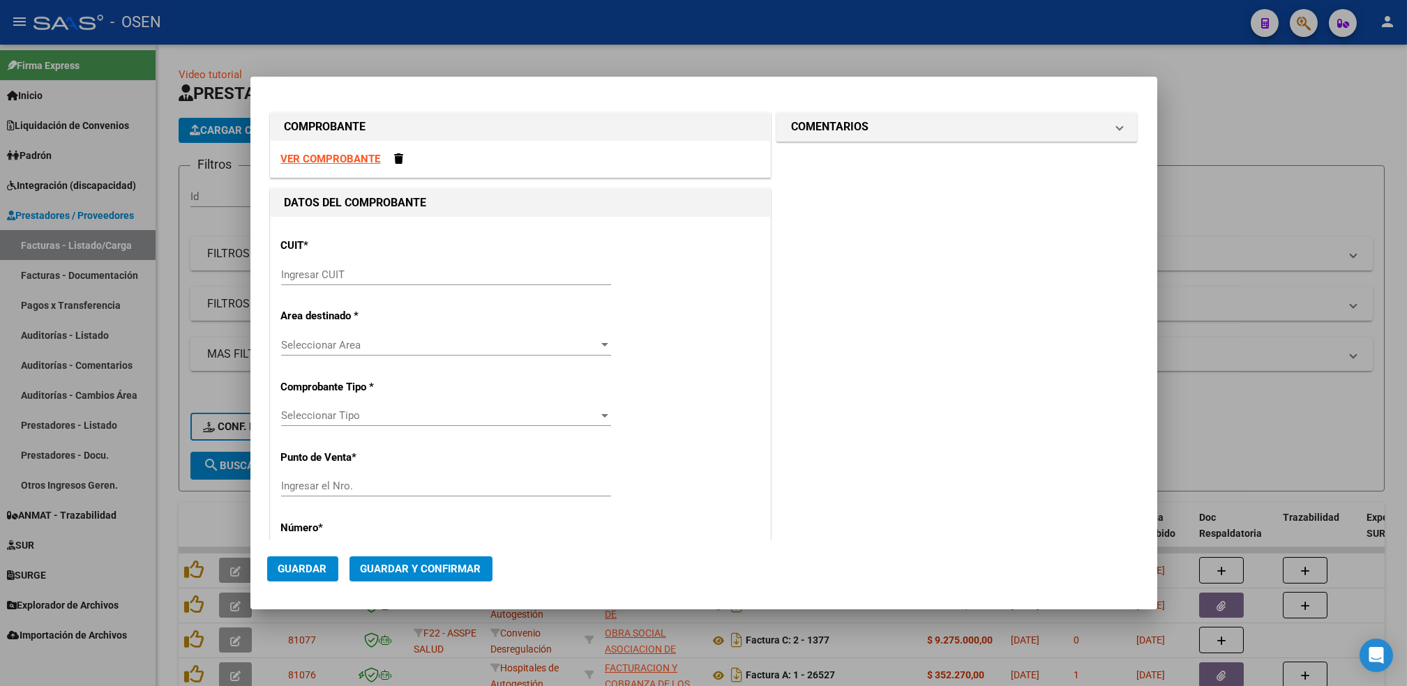
click at [404, 272] on input "Ingresar CUIT" at bounding box center [446, 274] width 330 height 13
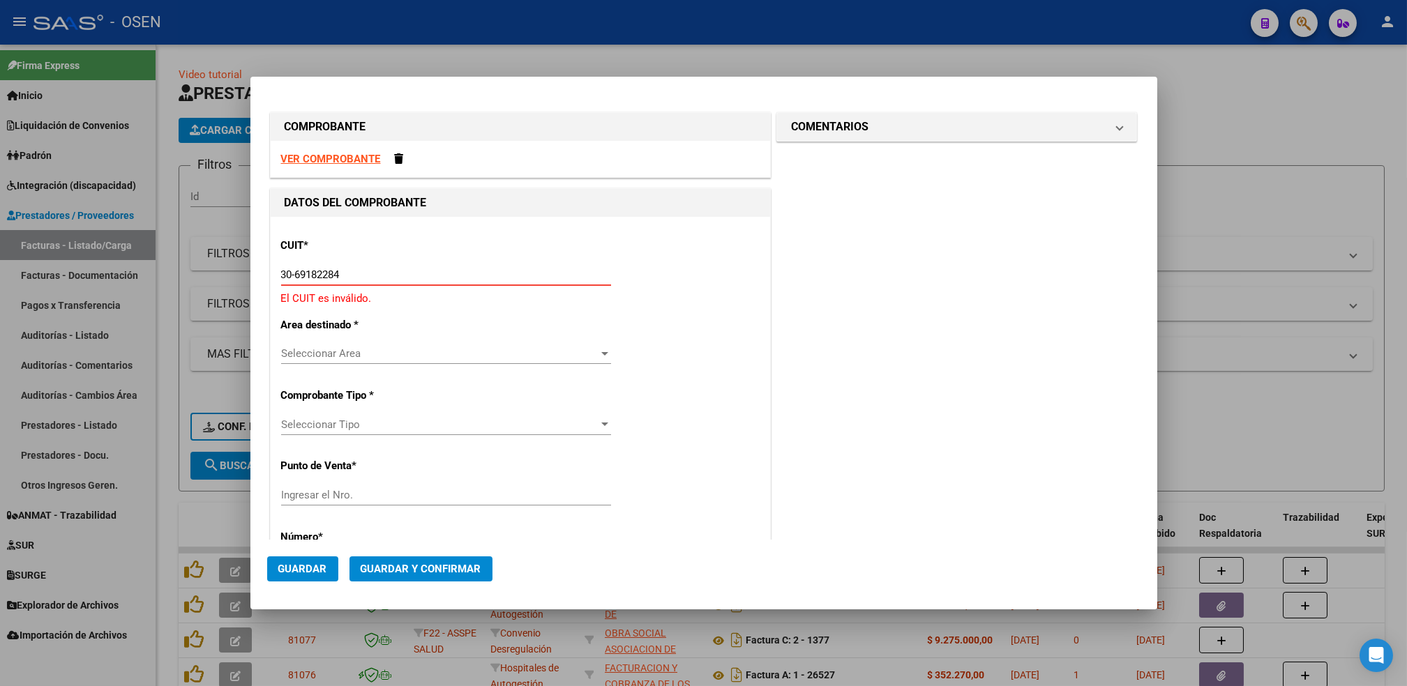
type input "30-69182284-9"
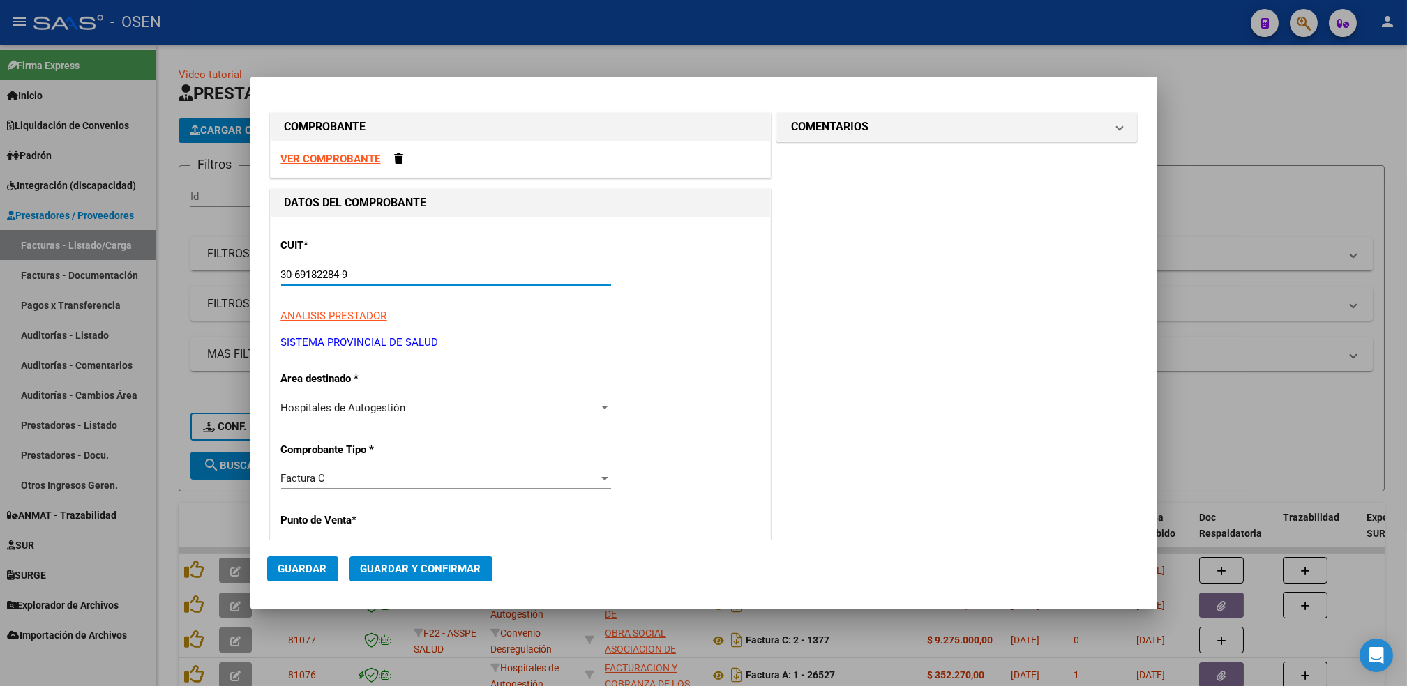
type input "1561"
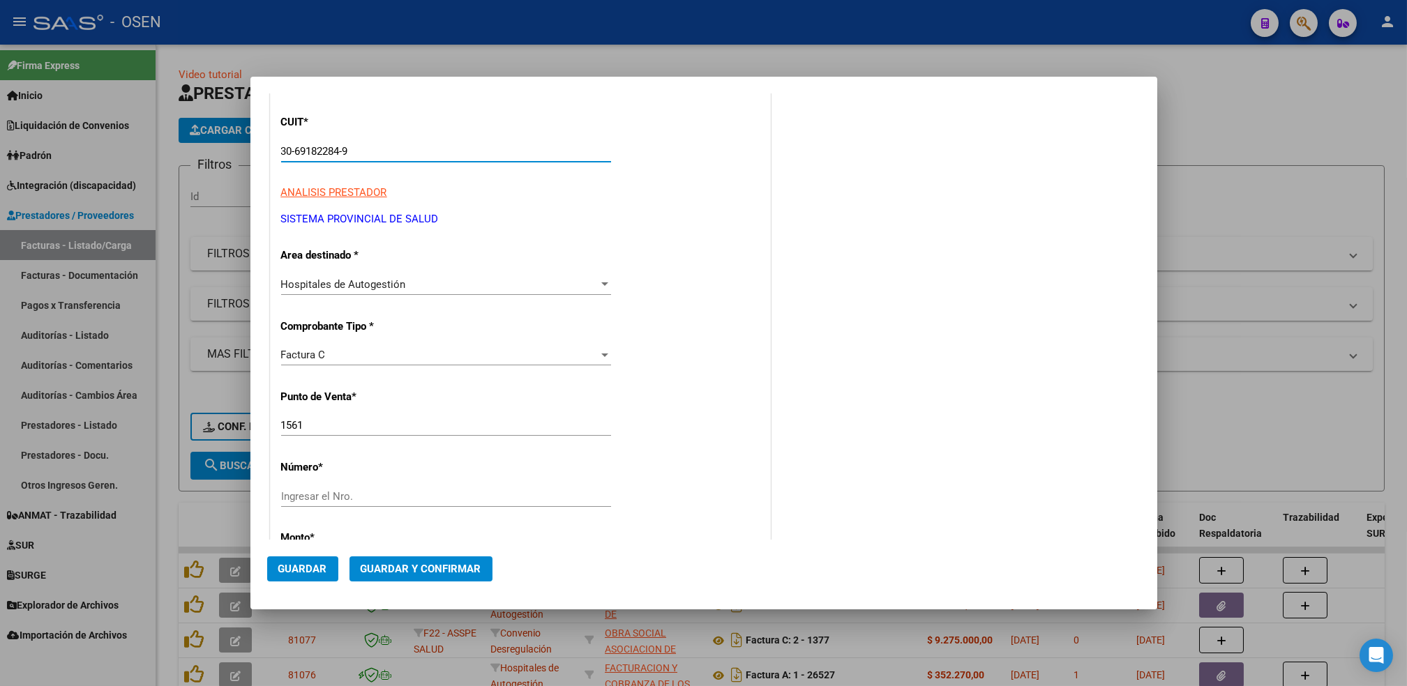
scroll to position [186, 0]
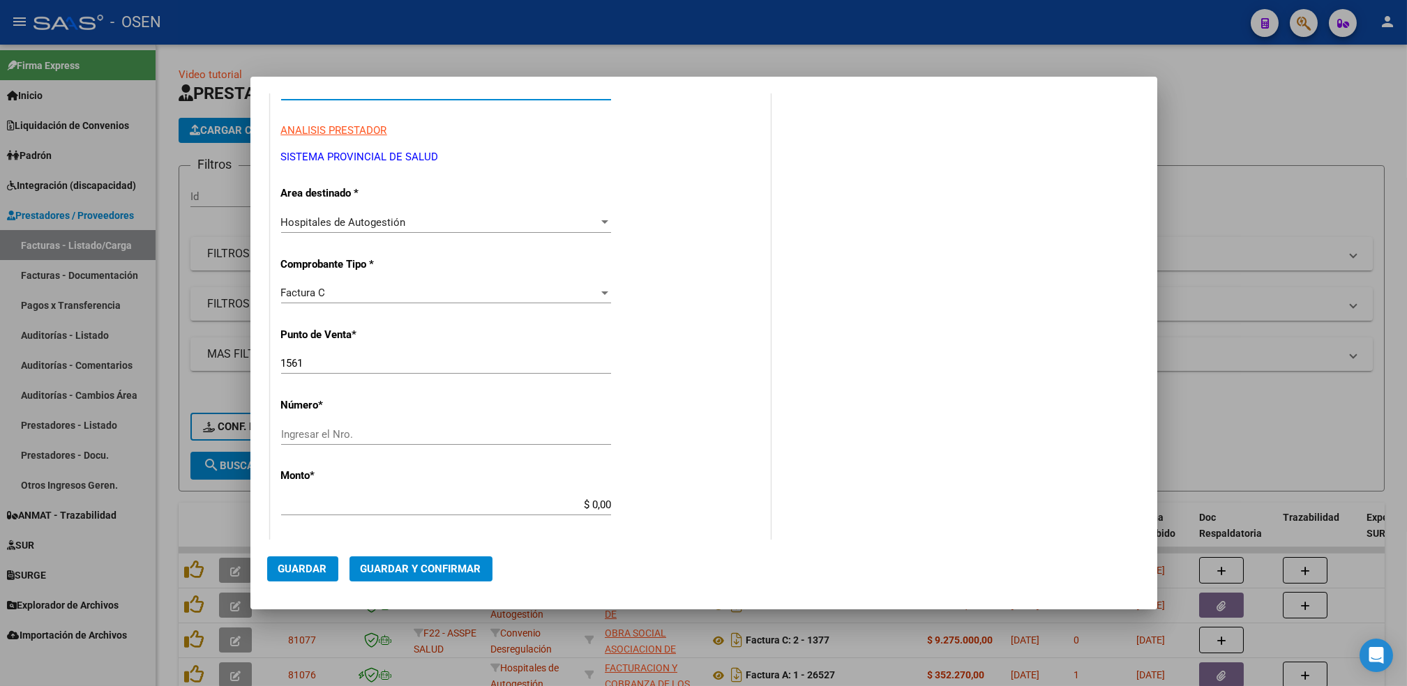
type input "30-69182284-9"
click at [339, 360] on input "1561" at bounding box center [446, 363] width 330 height 13
type input "1564"
click at [337, 432] on input "Ingresar el Nro." at bounding box center [446, 434] width 330 height 13
type input "1766"
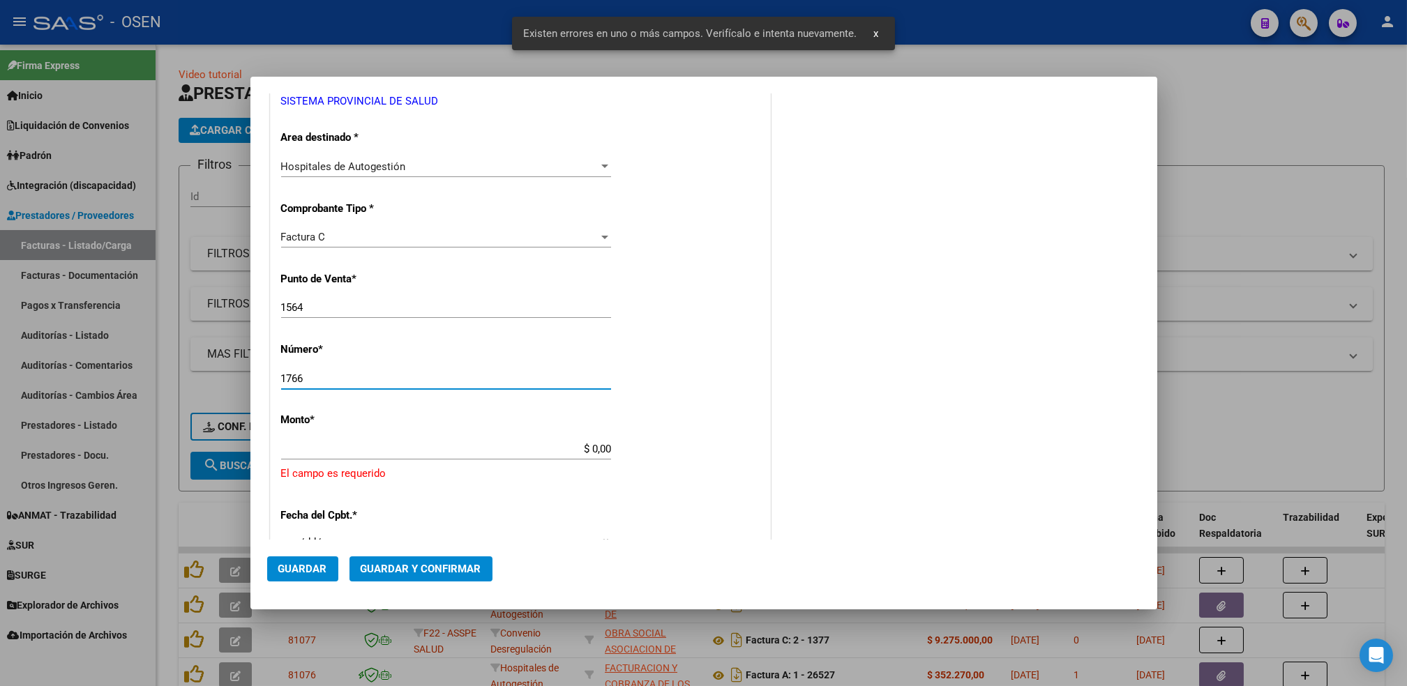
scroll to position [367, 0]
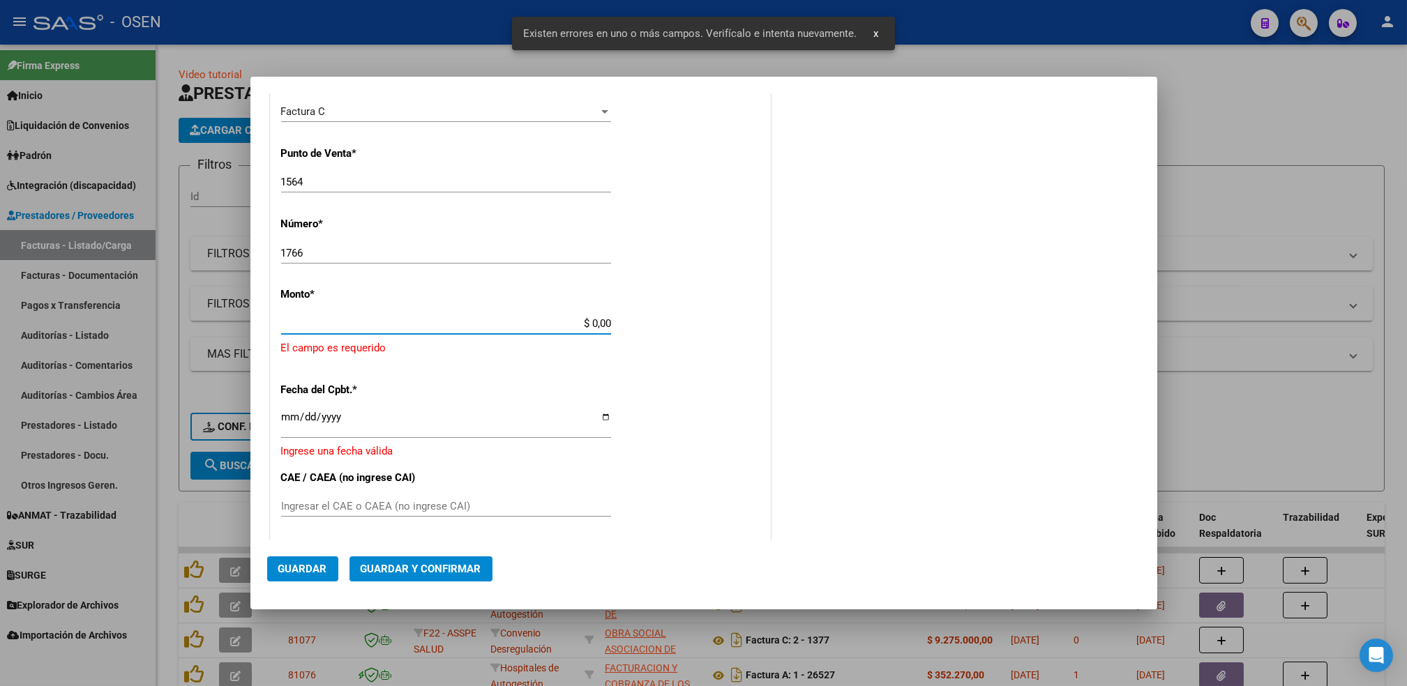
drag, startPoint x: 585, startPoint y: 318, endPoint x: 756, endPoint y: 312, distance: 171.0
click at [759, 315] on div "CUIT * 30-69182284-9 Ingresar CUIT ANALISIS PRESTADOR SISTEMA PROVINCIAL DE [PE…" at bounding box center [520, 361] width 499 height 1022
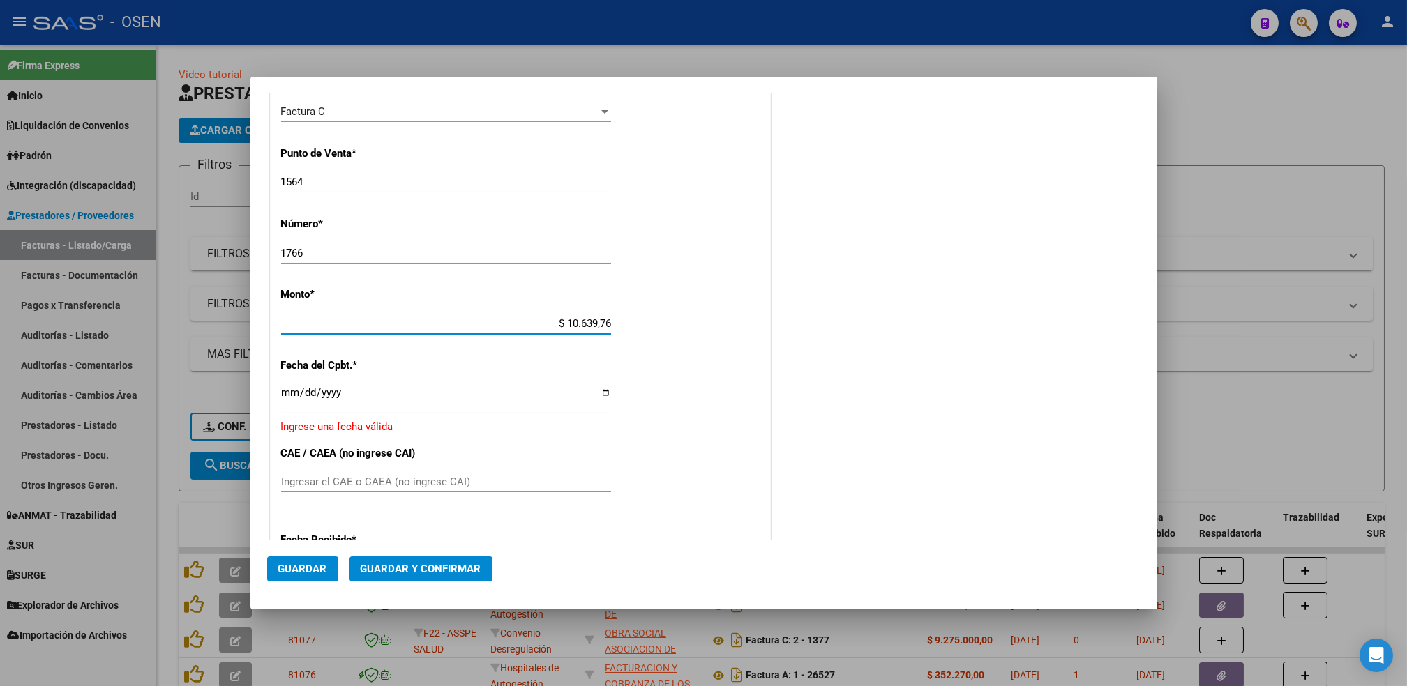
type input "$ 106.397,66"
click at [289, 390] on input "Ingresar la fecha" at bounding box center [446, 398] width 330 height 22
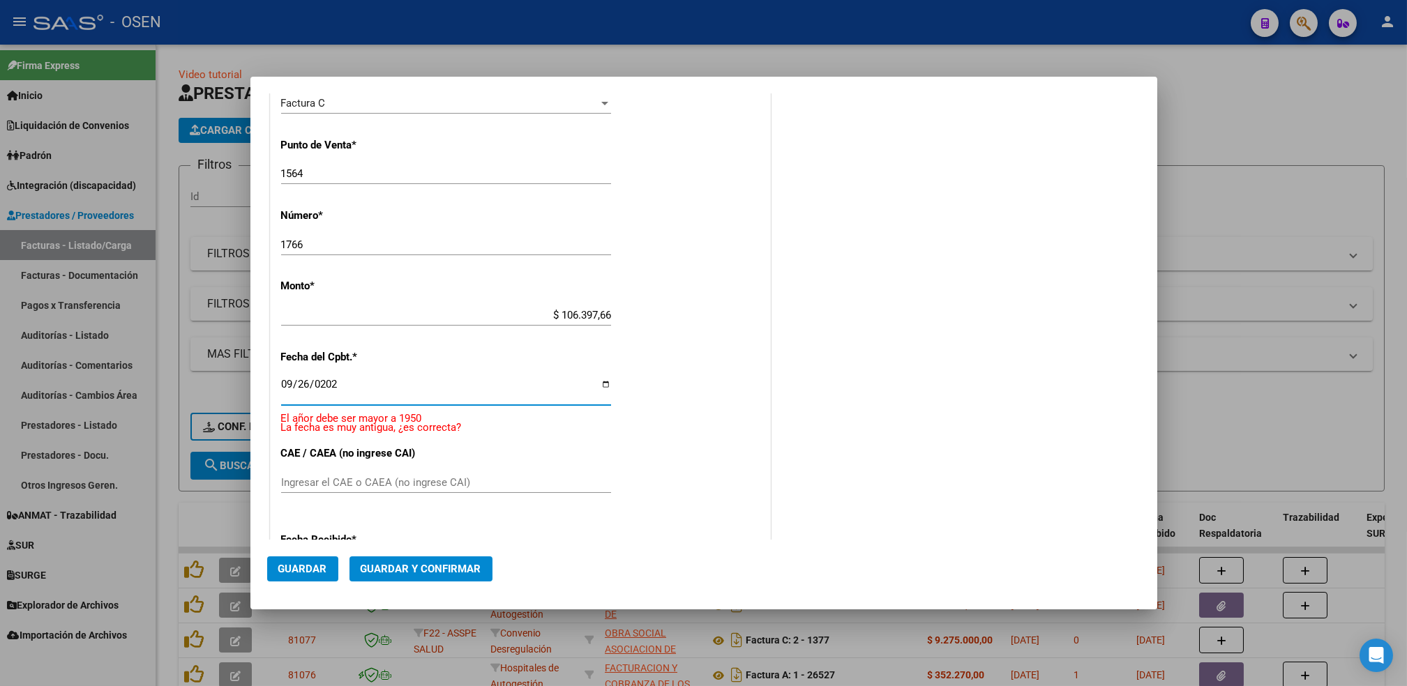
type input "[DATE]"
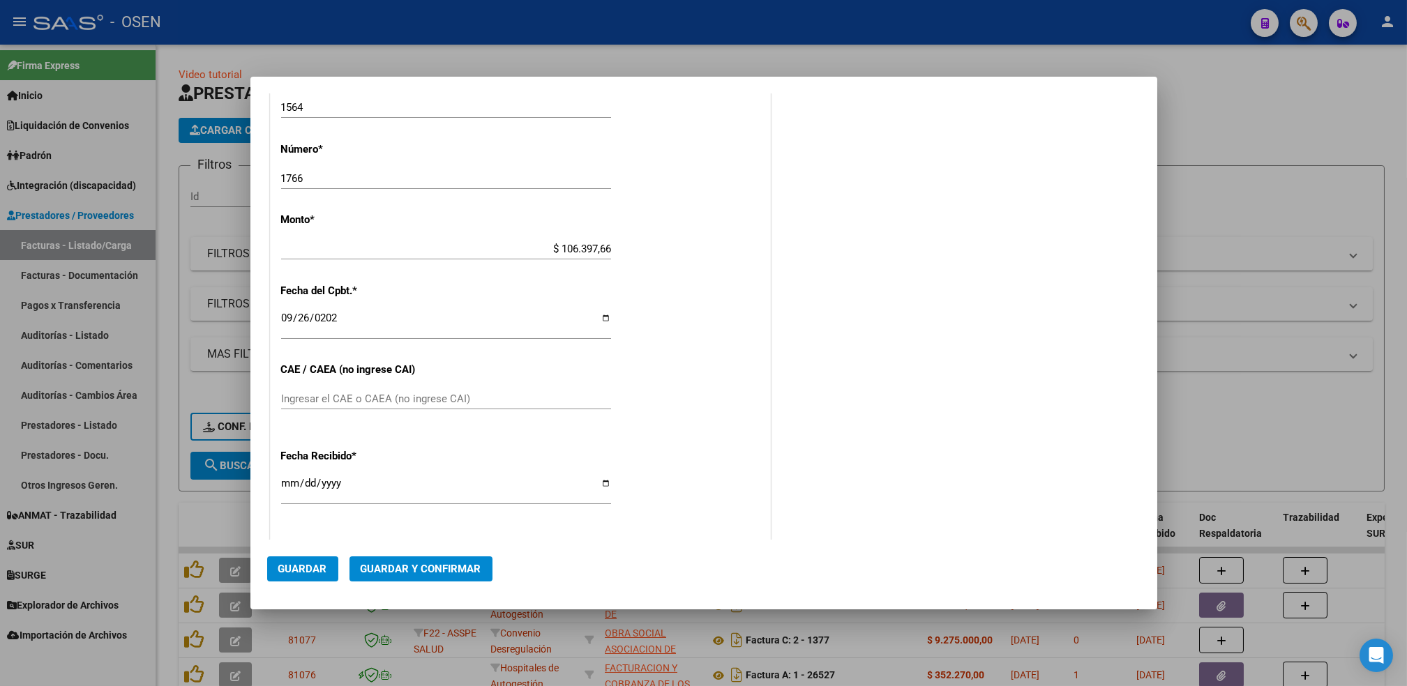
scroll to position [451, 0]
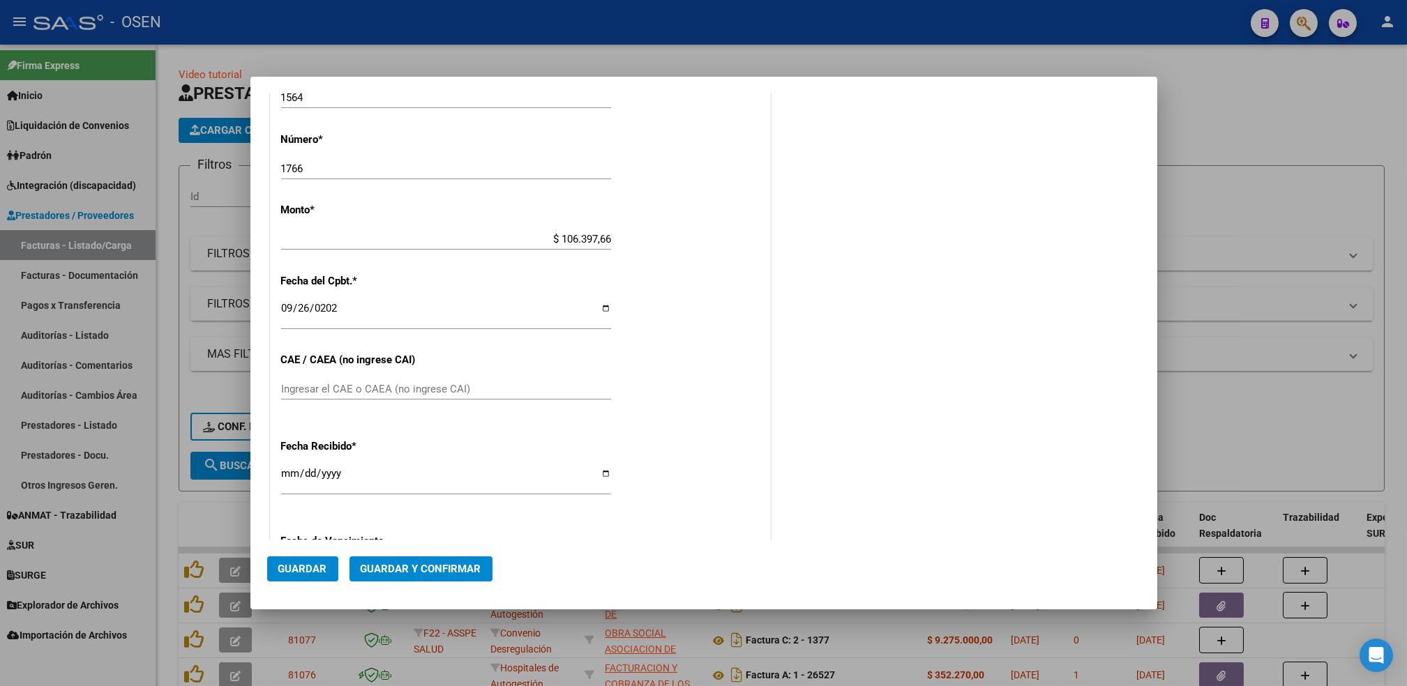
click at [293, 466] on div "[DATE] Ingresar la fecha" at bounding box center [446, 480] width 330 height 30
type input "[DATE]"
click at [313, 579] on button "Guardar" at bounding box center [302, 569] width 71 height 25
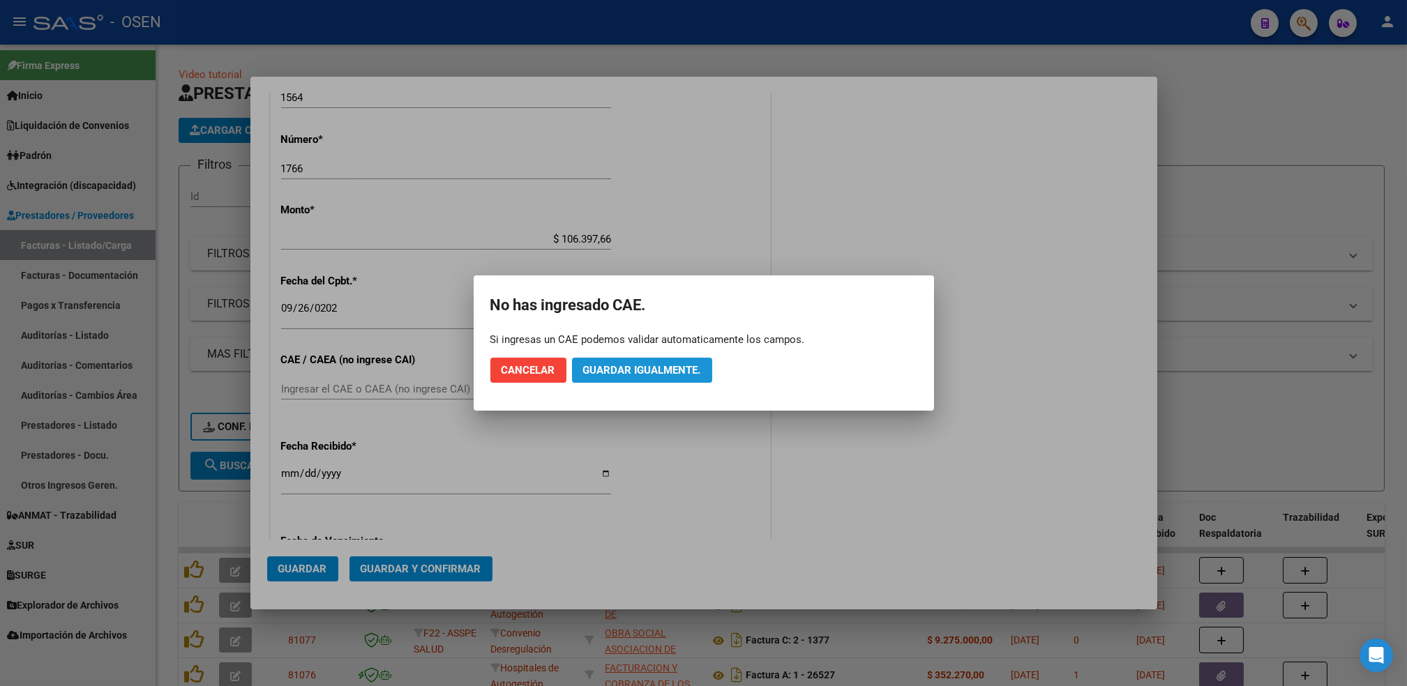
click at [628, 369] on span "Guardar igualmente." at bounding box center [642, 370] width 118 height 13
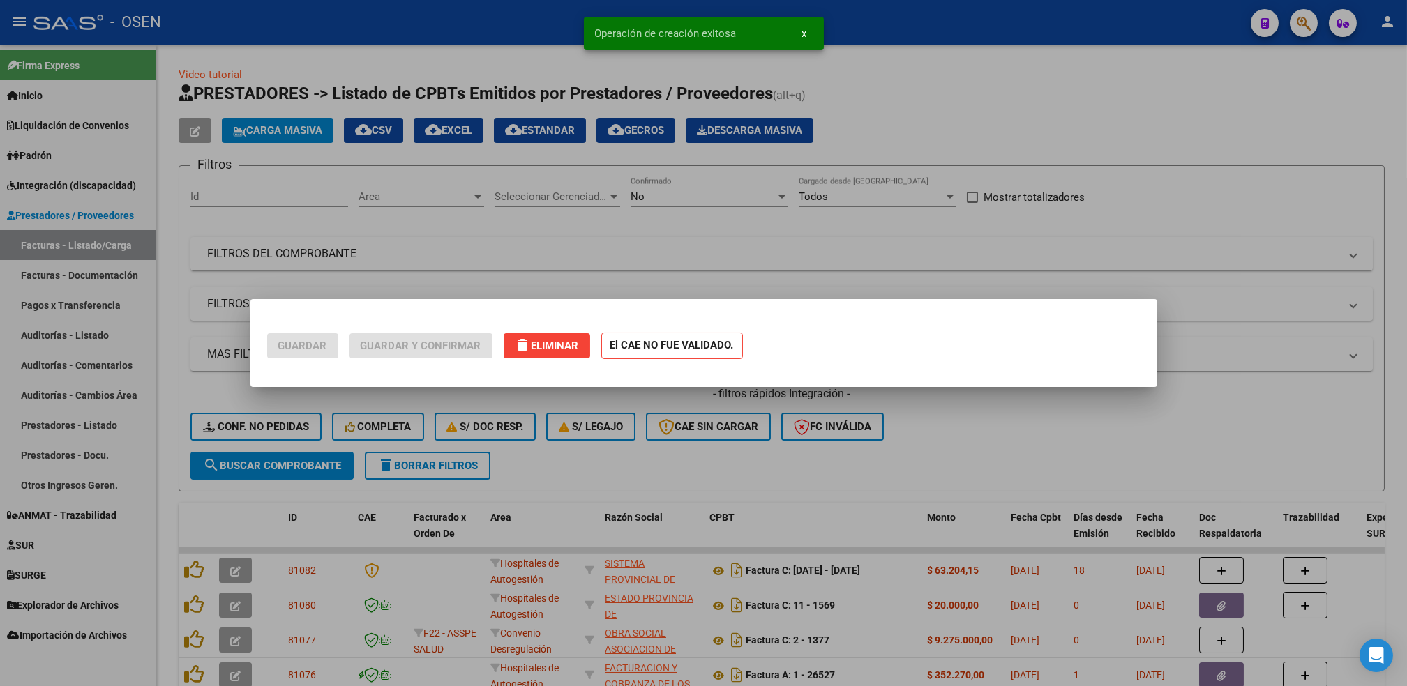
scroll to position [0, 0]
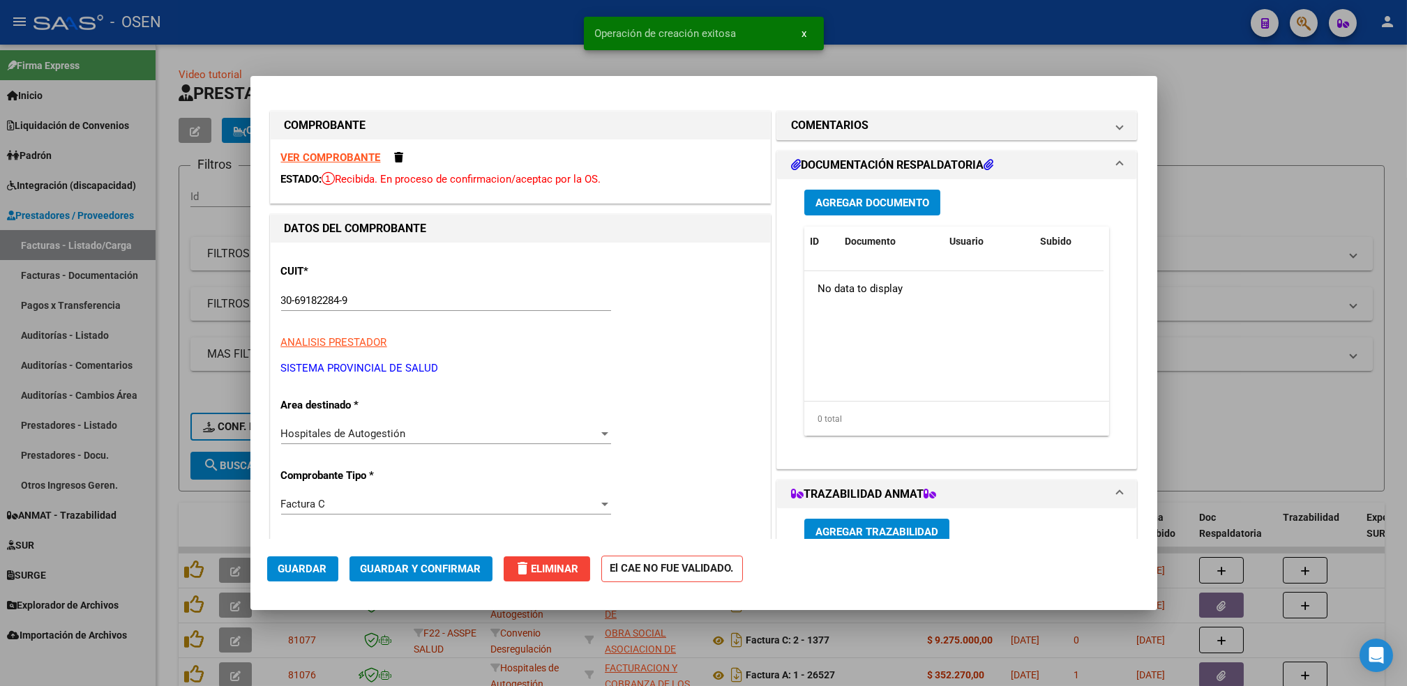
click at [165, 512] on div at bounding box center [703, 343] width 1407 height 686
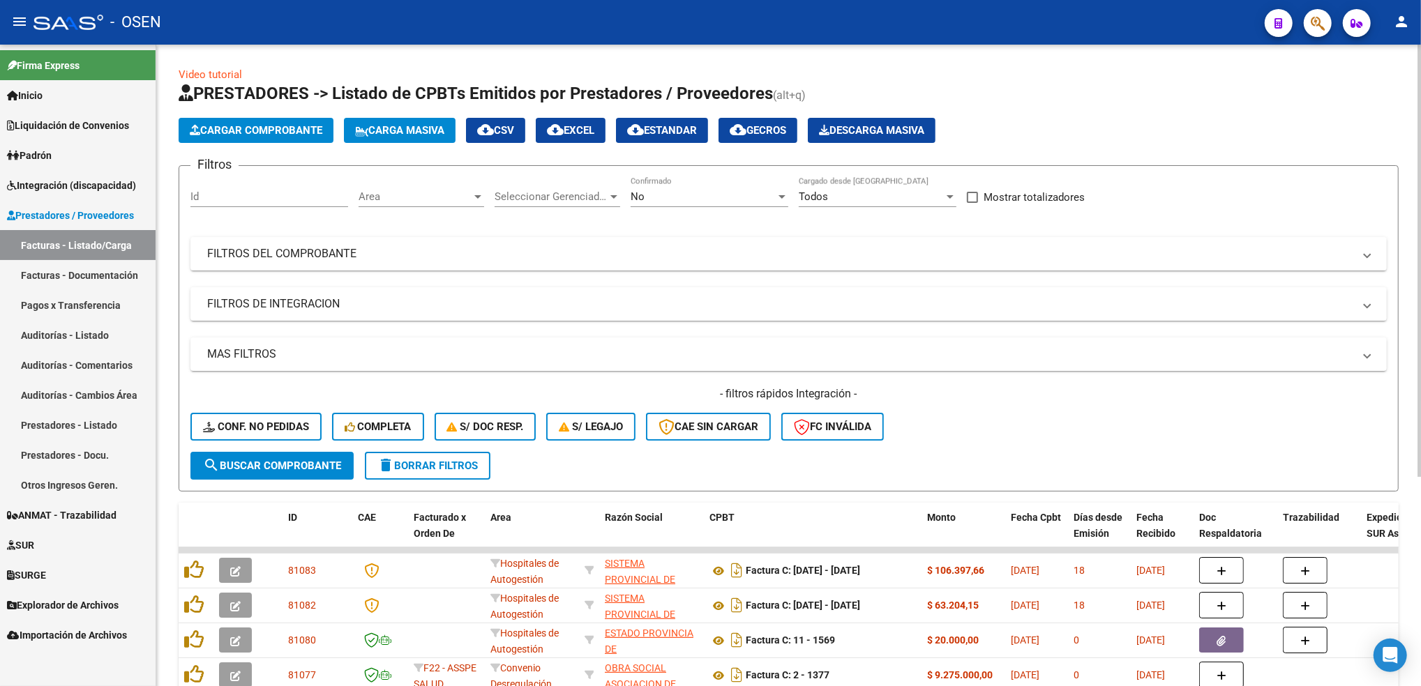
click at [282, 124] on span "Cargar Comprobante" at bounding box center [256, 130] width 133 height 13
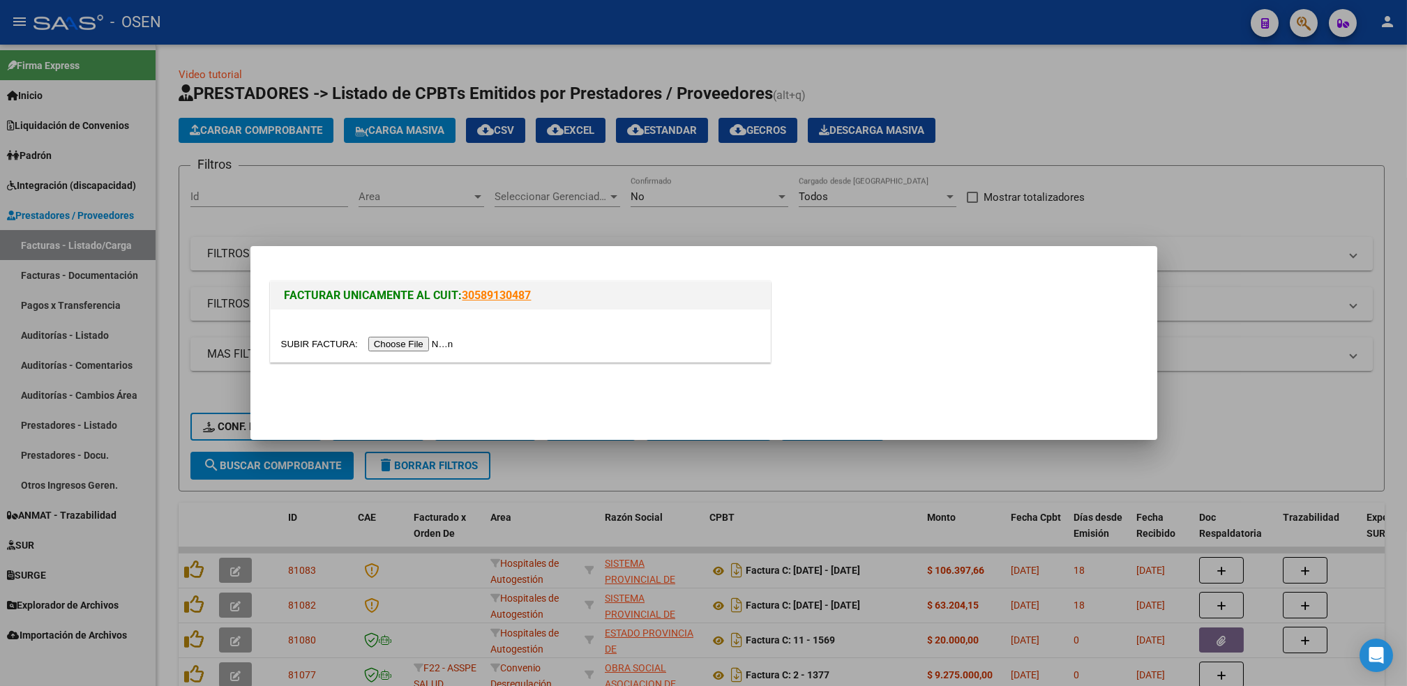
click at [426, 361] on div at bounding box center [520, 336] width 499 height 52
click at [420, 342] on input "file" at bounding box center [369, 344] width 176 height 15
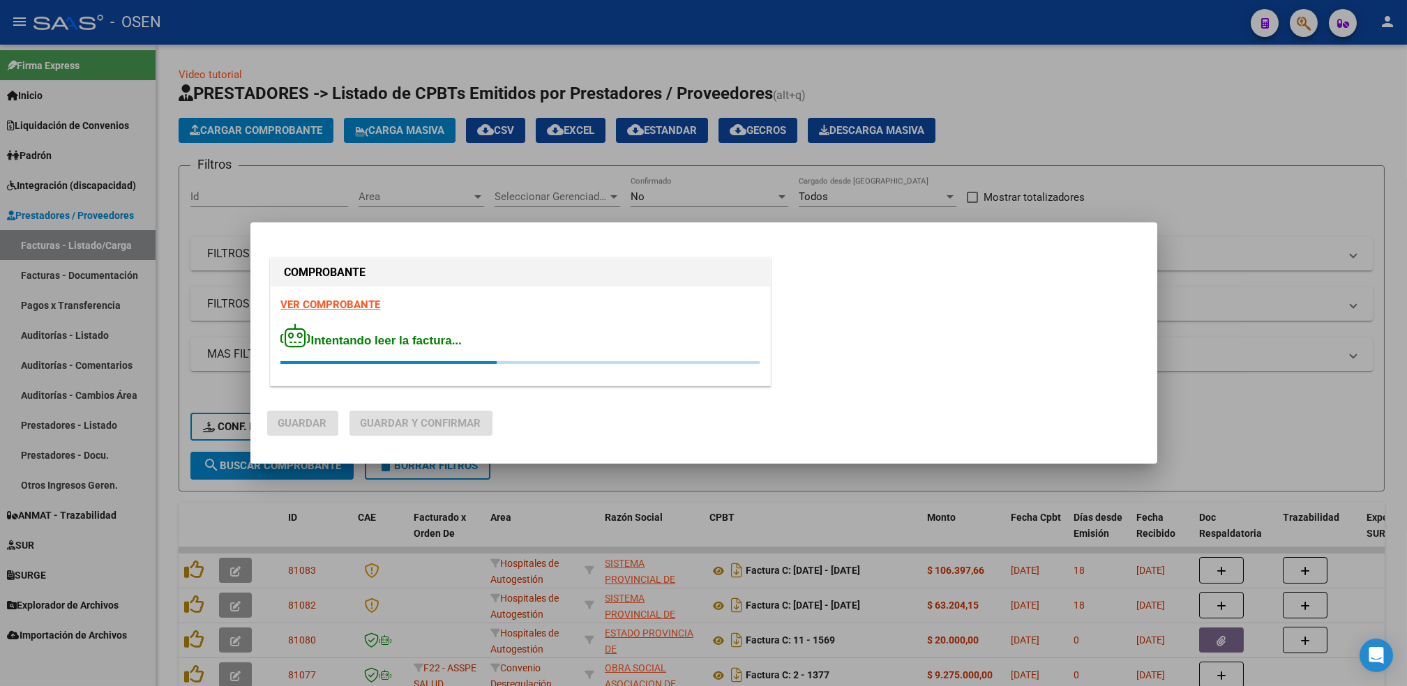
click at [351, 302] on strong "VER COMPROBANTE" at bounding box center [331, 304] width 100 height 13
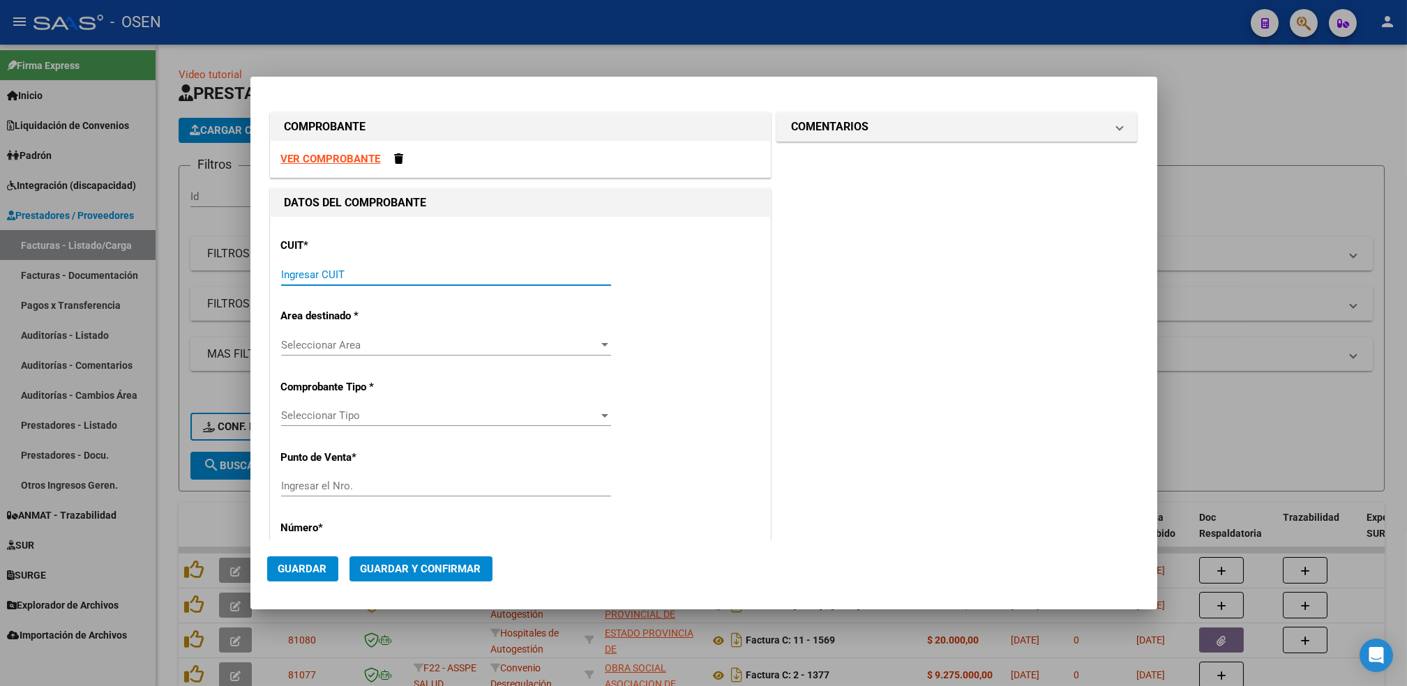
click at [330, 268] on input "Ingresar CUIT" at bounding box center [446, 274] width 330 height 13
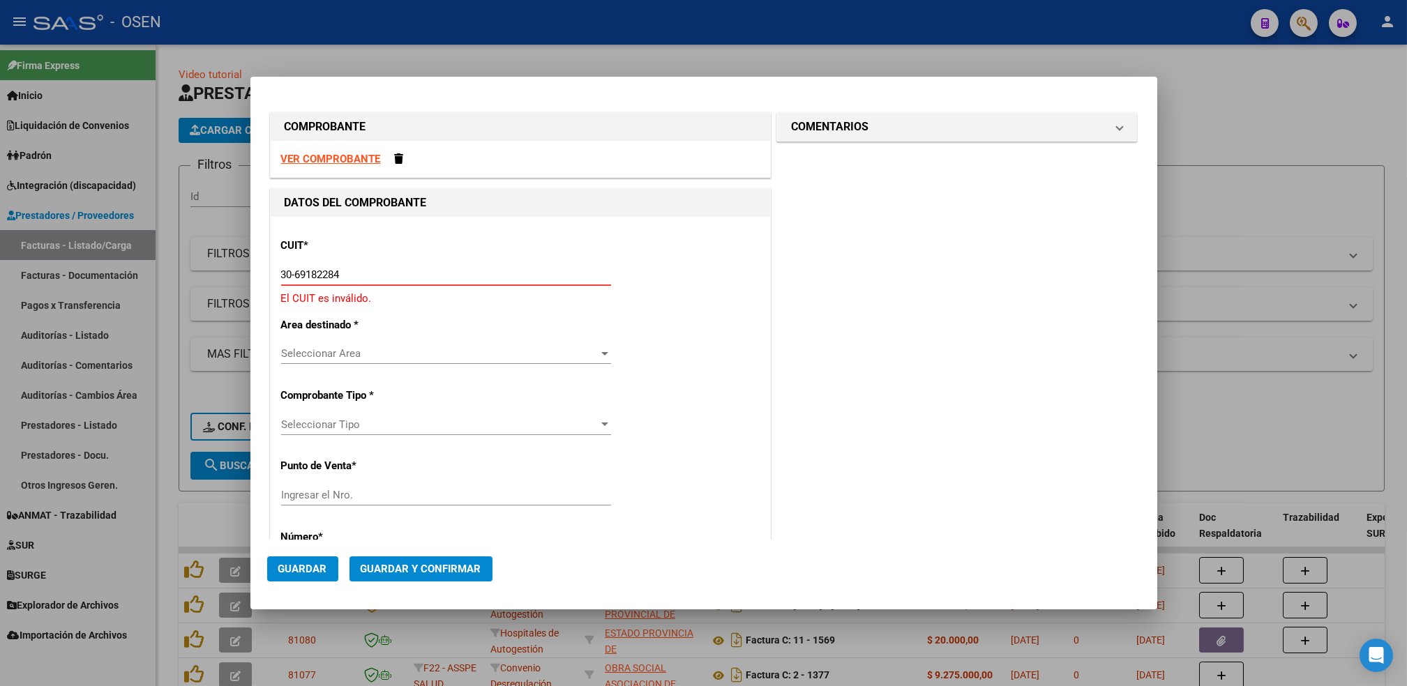
type input "30-69182284-9"
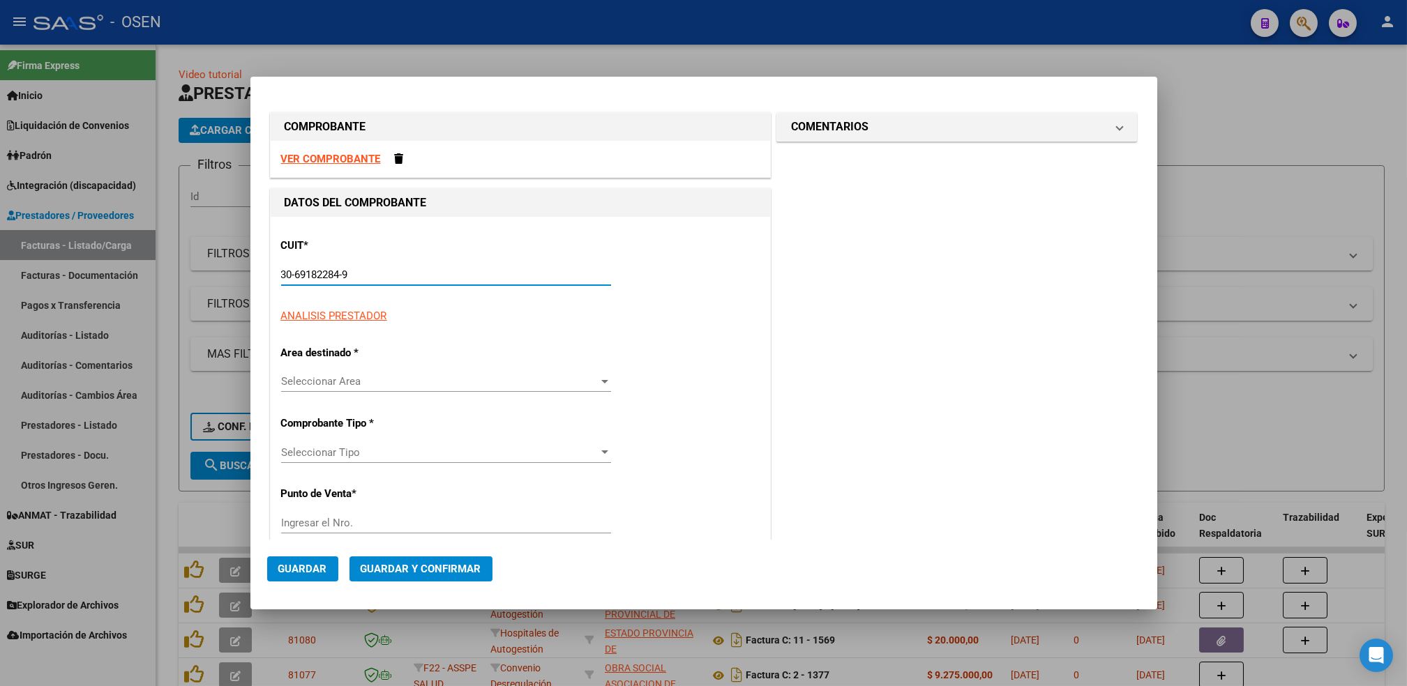
type input "1564"
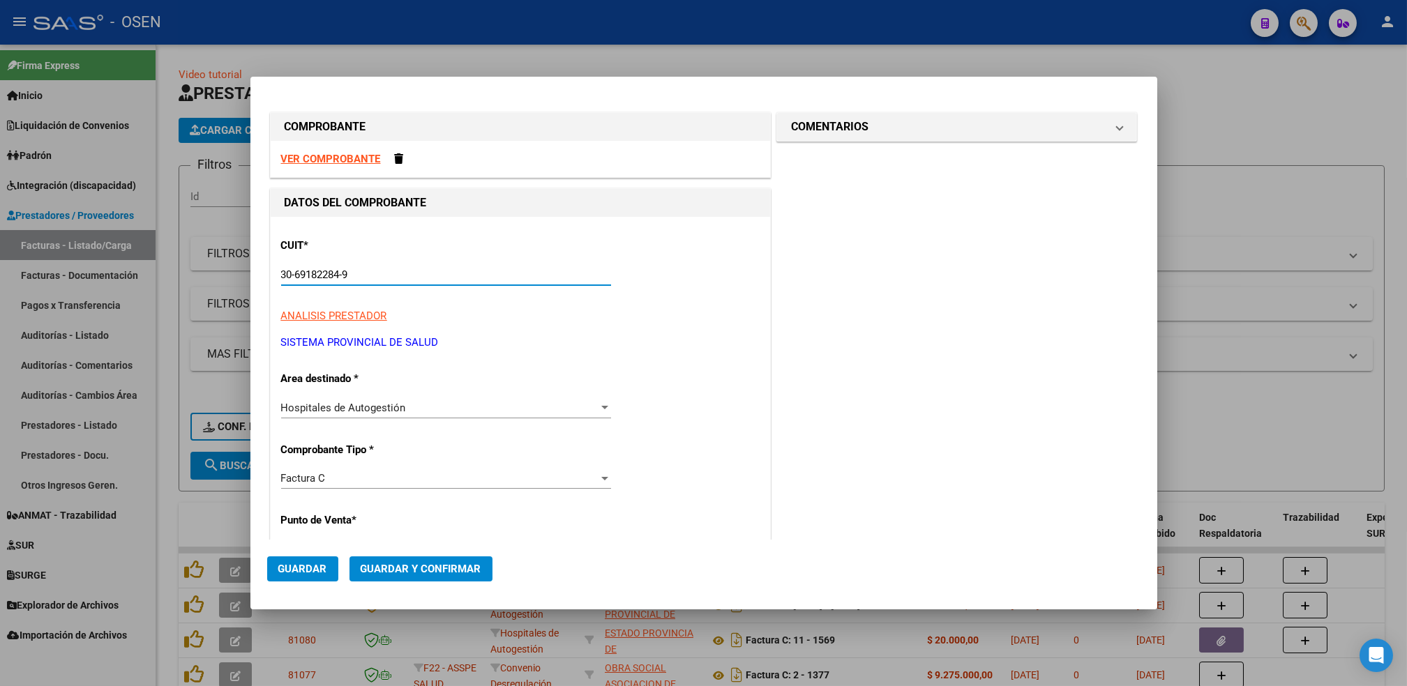
type input "30-69182284-9"
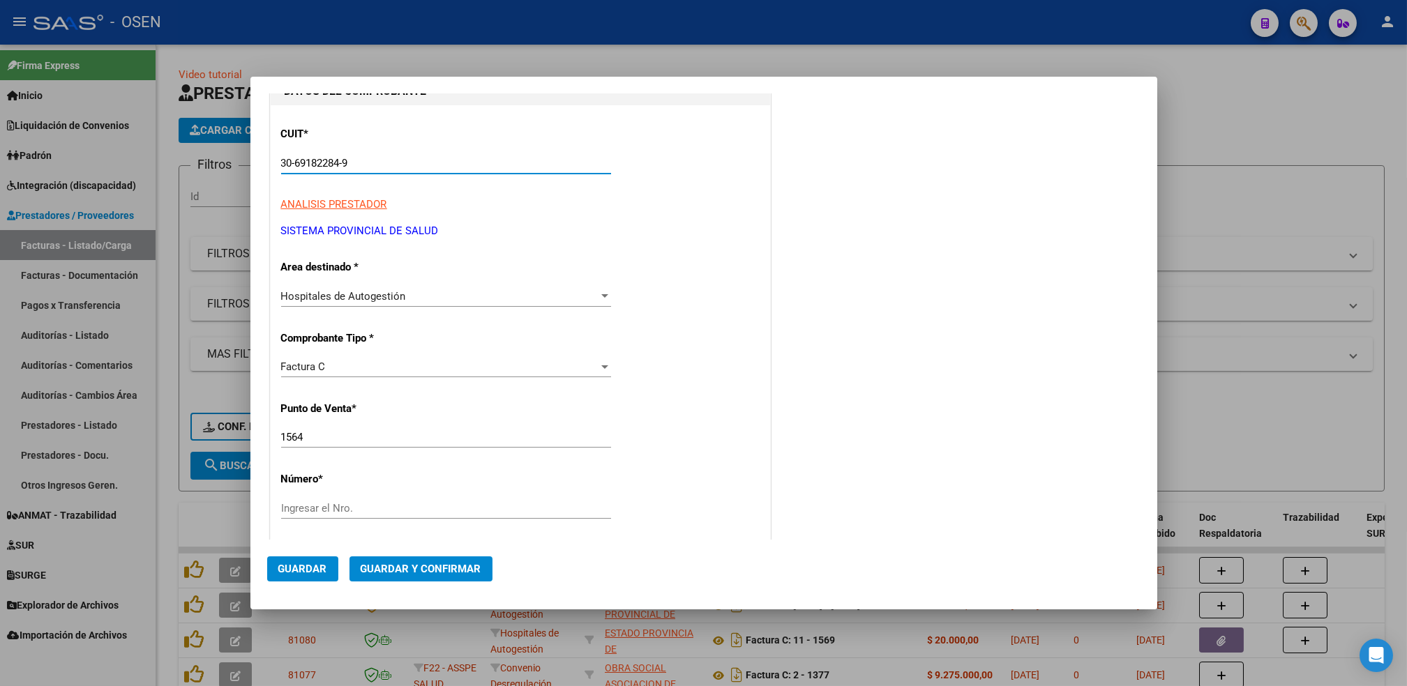
scroll to position [186, 0]
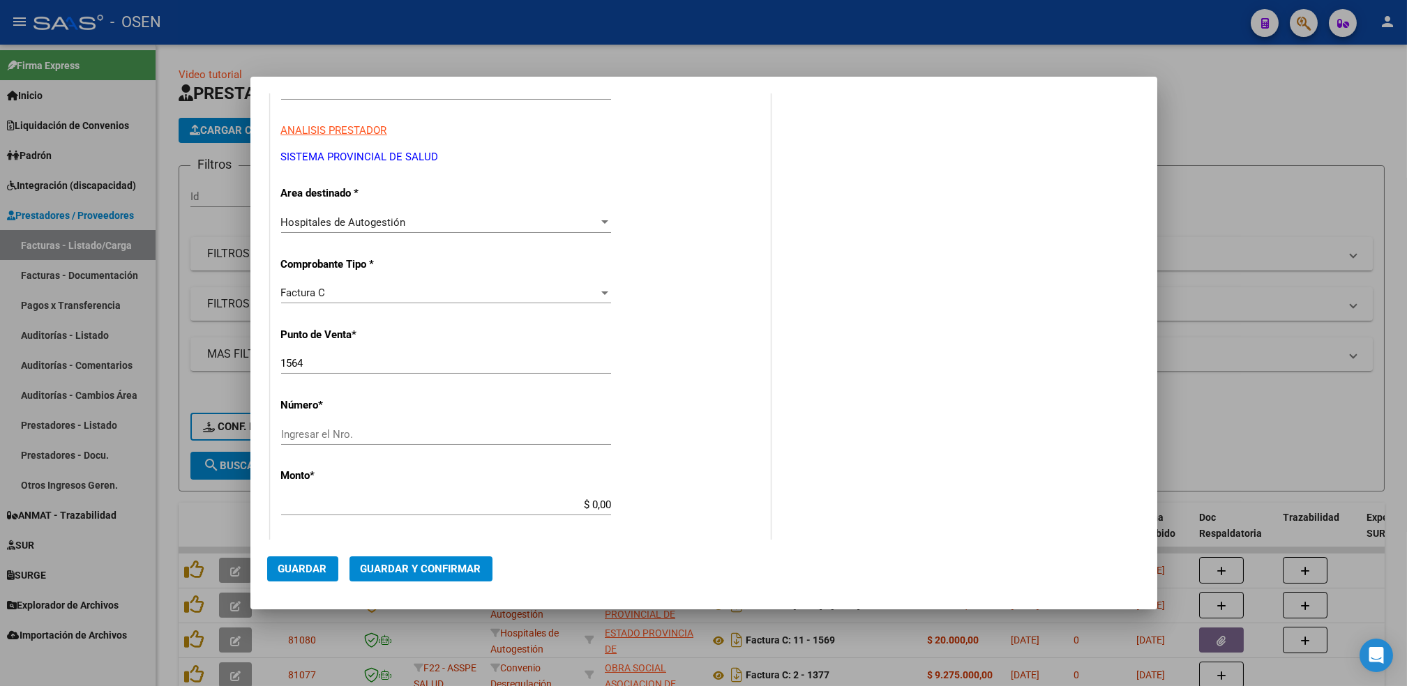
drag, startPoint x: 342, startPoint y: 370, endPoint x: 283, endPoint y: 361, distance: 60.1
click at [283, 361] on div "1564 Ingresar el Nro." at bounding box center [446, 363] width 330 height 21
drag, startPoint x: 319, startPoint y: 361, endPoint x: 247, endPoint y: 372, distance: 73.4
click at [247, 372] on div "COMPROBANTE VER COMPROBANTE DATOS DEL COMPROBANTE CUIT * 30-69182284-9 Ingresar…" at bounding box center [703, 343] width 1407 height 686
type input "1425"
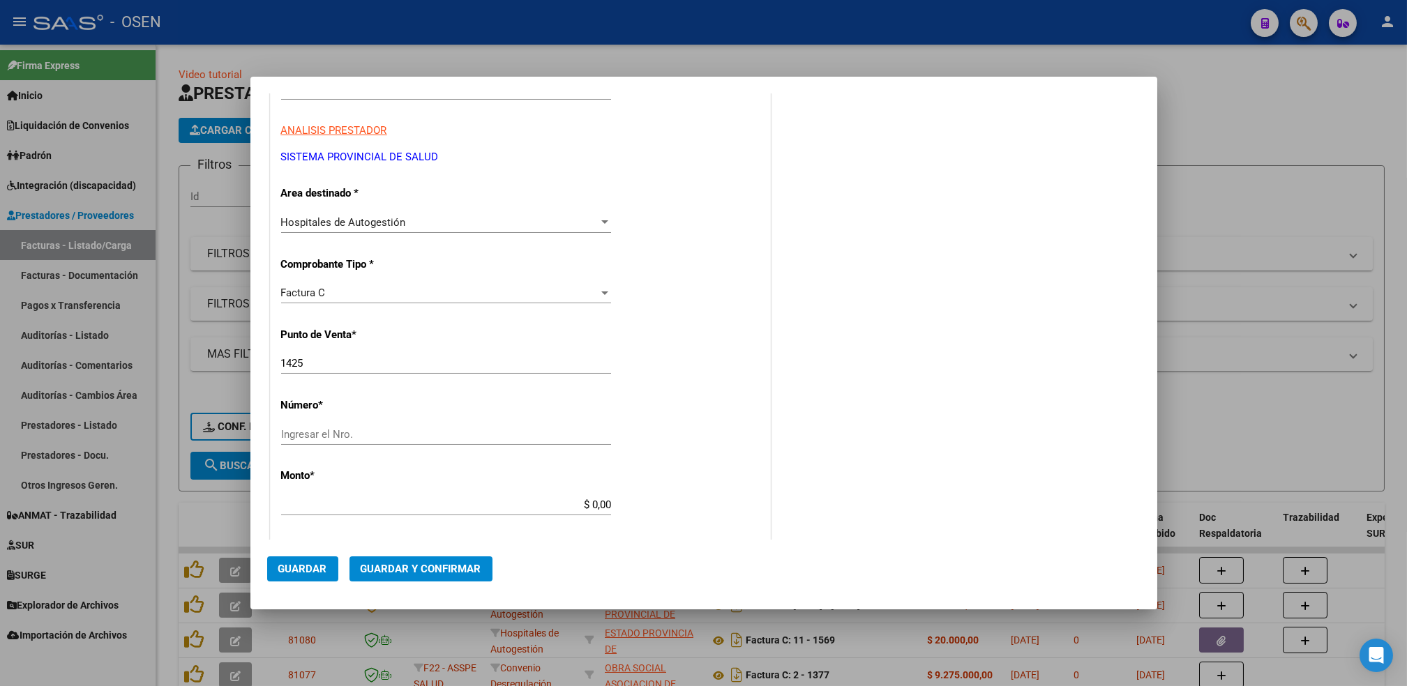
click at [303, 424] on div "Ingresar el Nro." at bounding box center [446, 434] width 330 height 21
type input "2425"
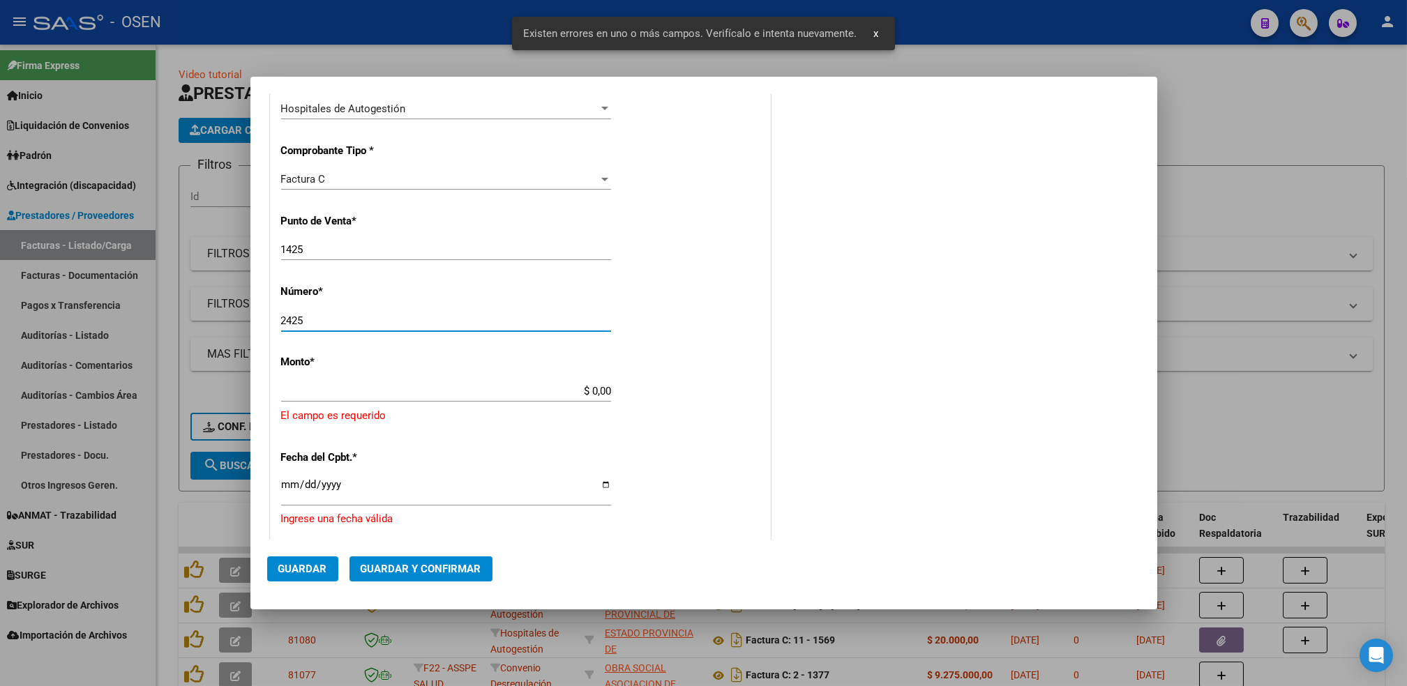
scroll to position [367, 0]
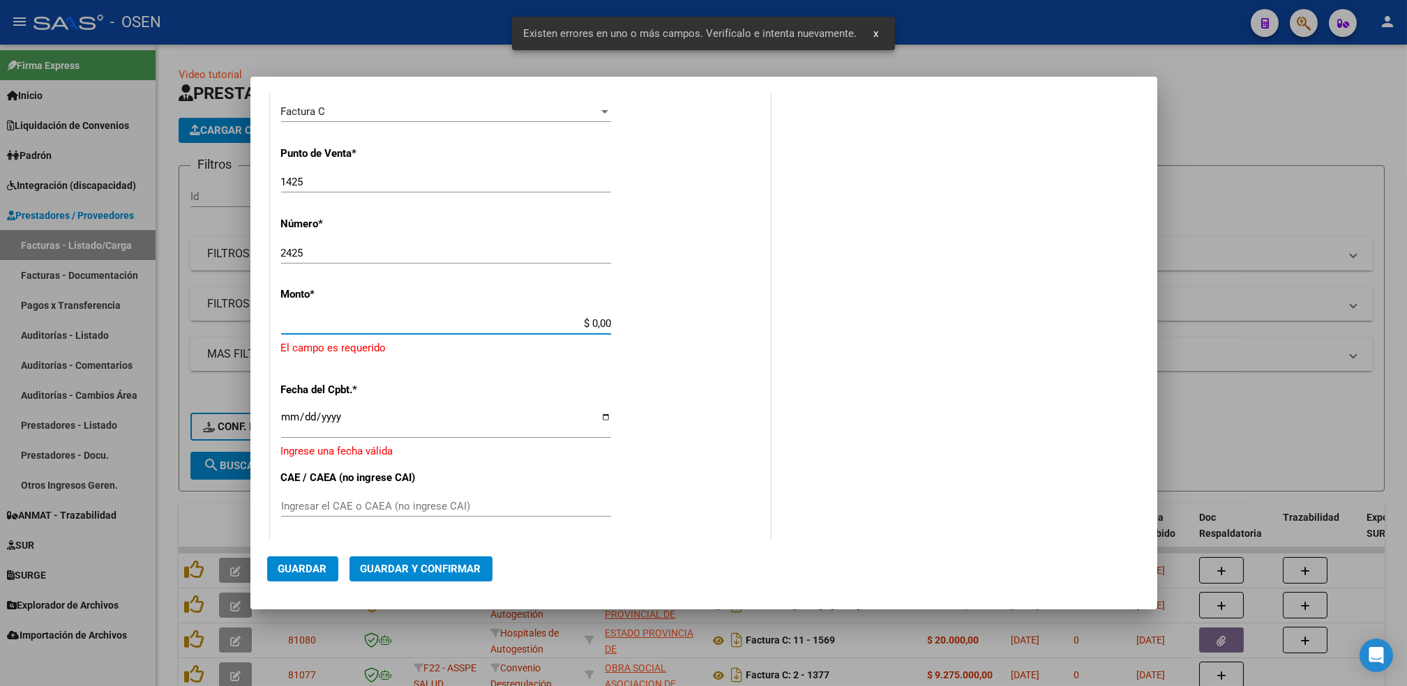
drag, startPoint x: 586, startPoint y: 323, endPoint x: 736, endPoint y: 308, distance: 150.6
click at [736, 308] on div "CUIT * 30-69182284-9 Ingresar CUIT ANALISIS PRESTADOR SISTEMA PROVINCIAL DE [PE…" at bounding box center [520, 361] width 499 height 1022
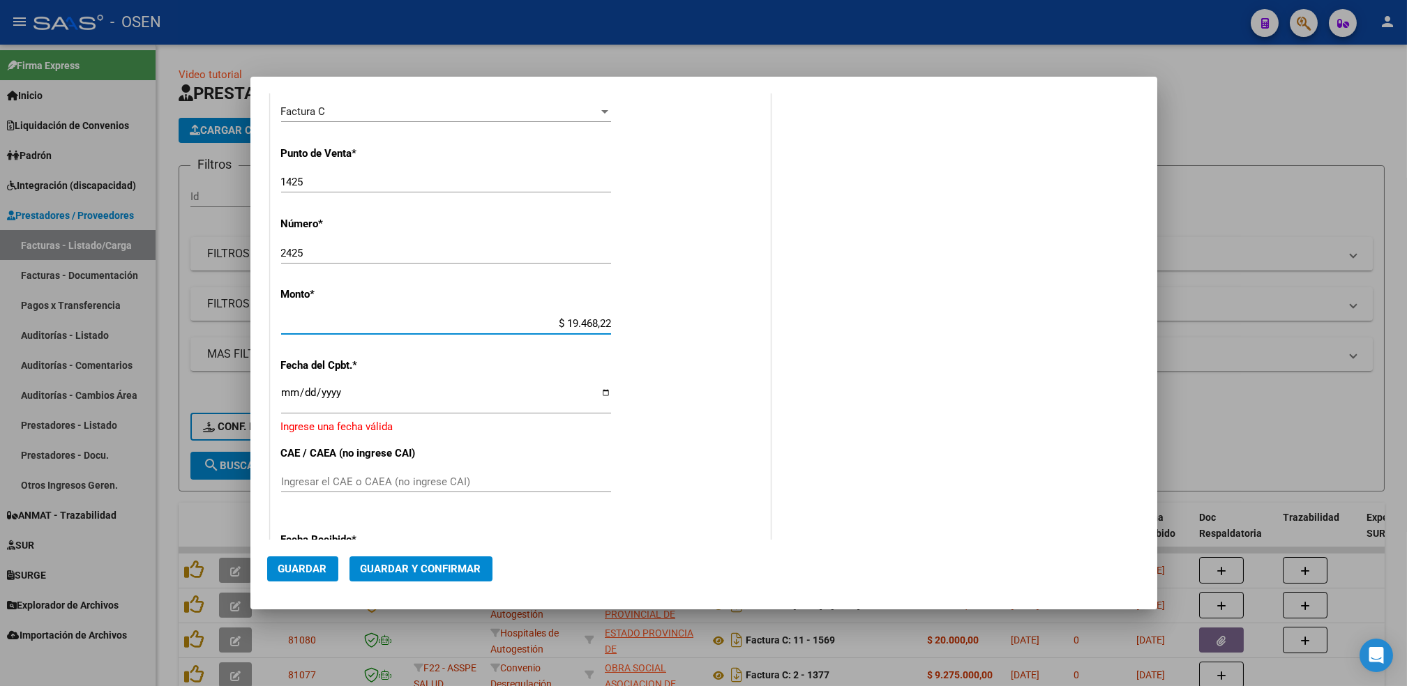
type input "$ 194.682,25"
click at [289, 389] on input "Ingresar la fecha" at bounding box center [446, 398] width 330 height 22
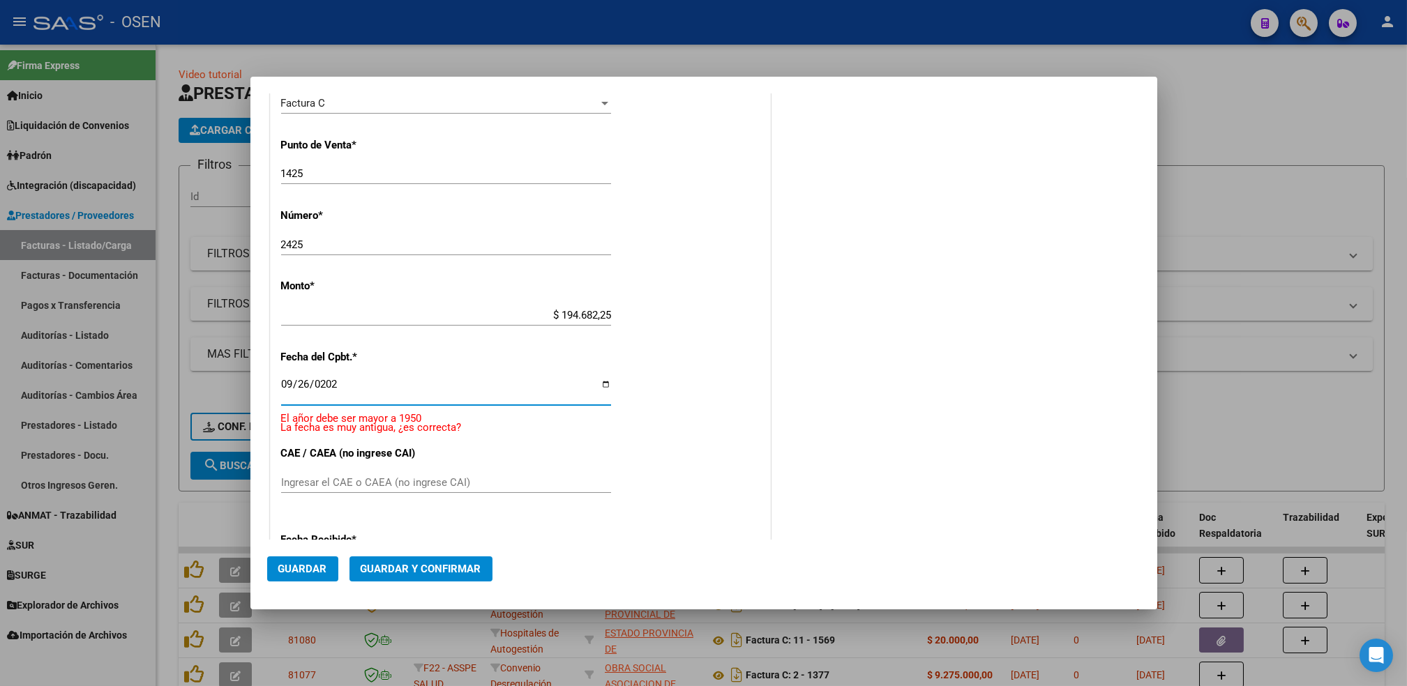
type input "[DATE]"
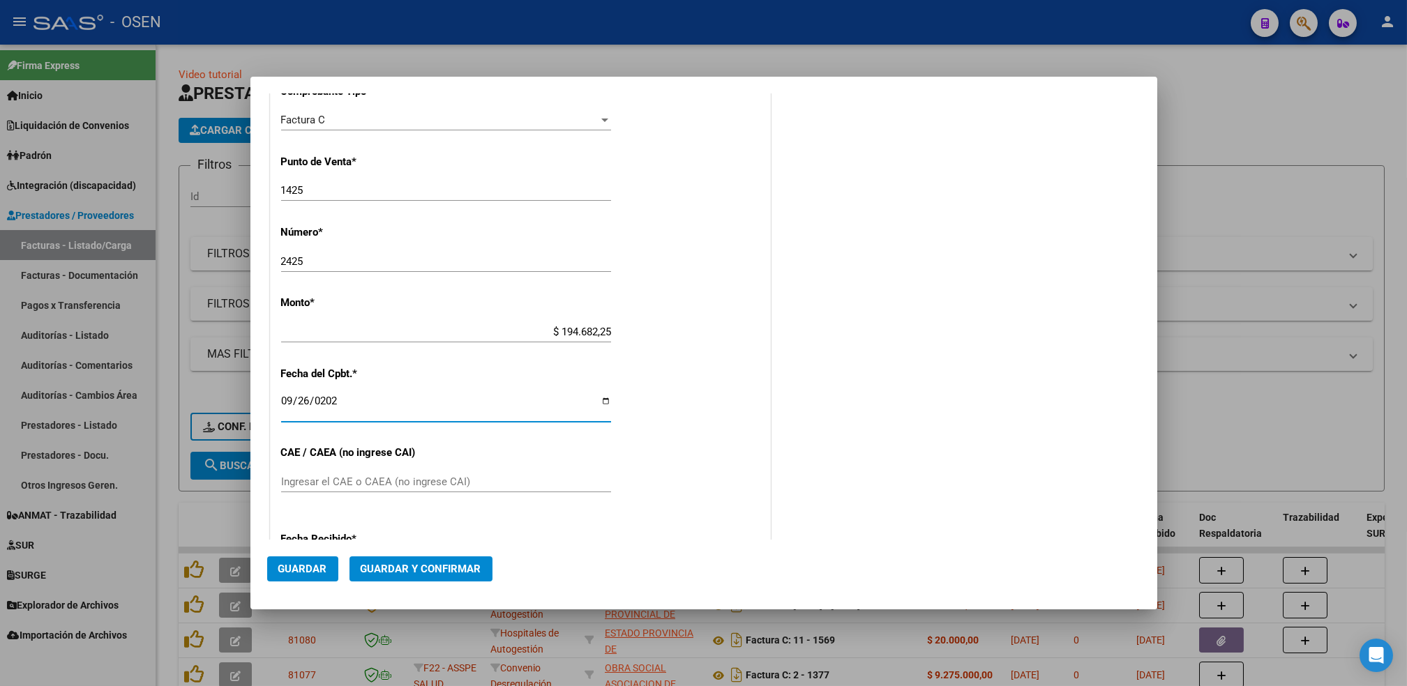
scroll to position [451, 0]
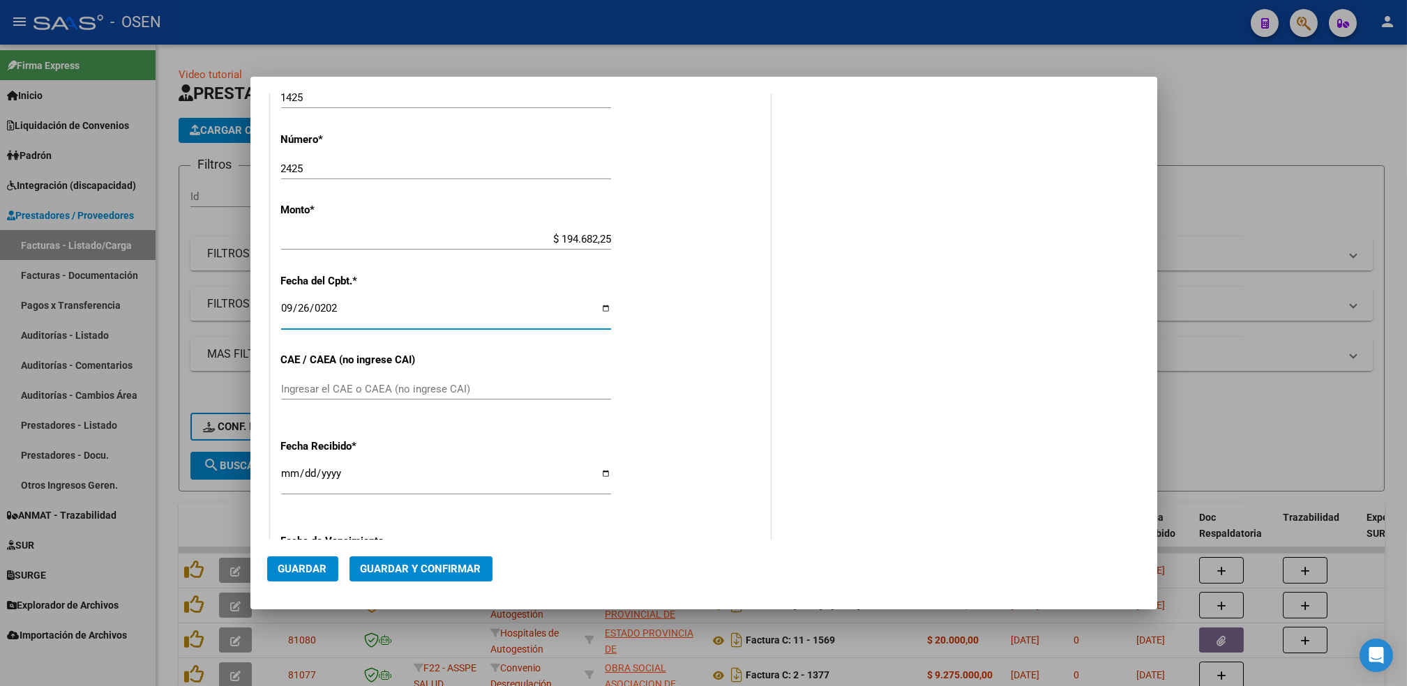
click at [287, 470] on input "[DATE]" at bounding box center [446, 479] width 330 height 22
type input "[DATE]"
click at [321, 580] on button "Guardar" at bounding box center [302, 569] width 71 height 25
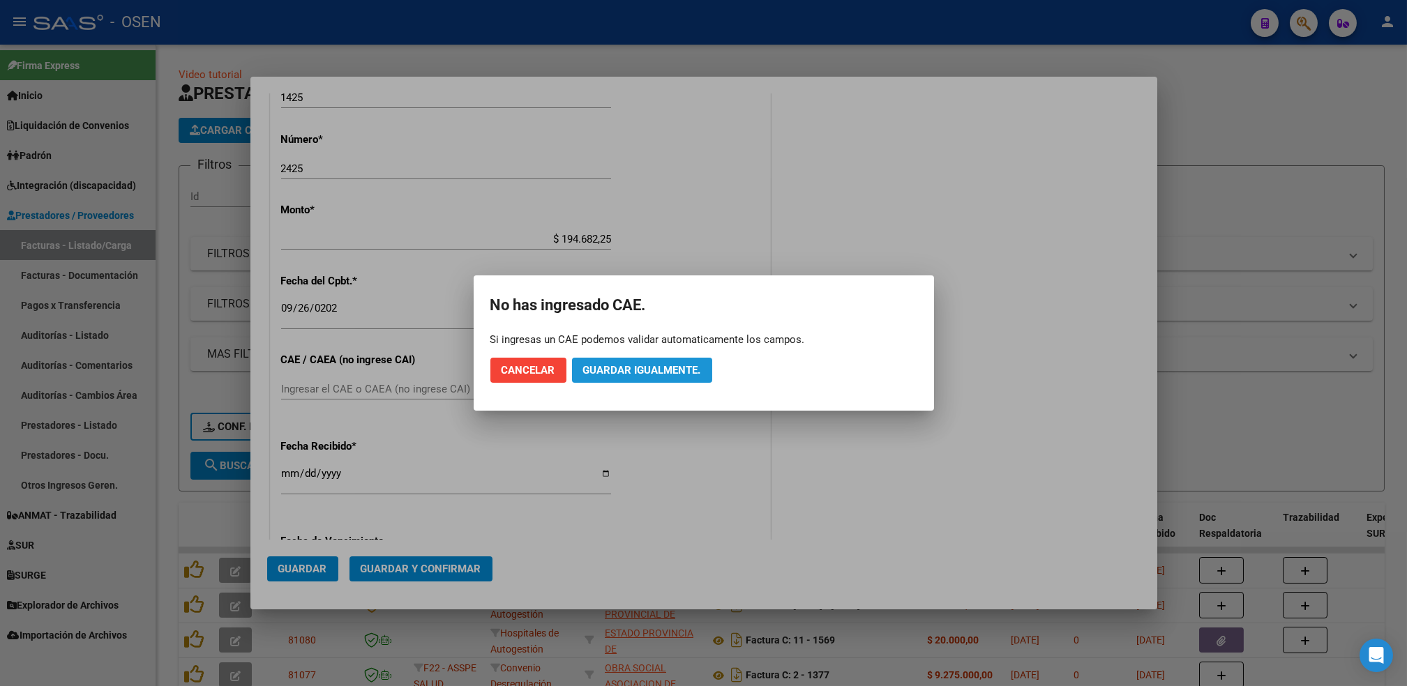
click at [617, 372] on span "Guardar igualmente." at bounding box center [642, 370] width 118 height 13
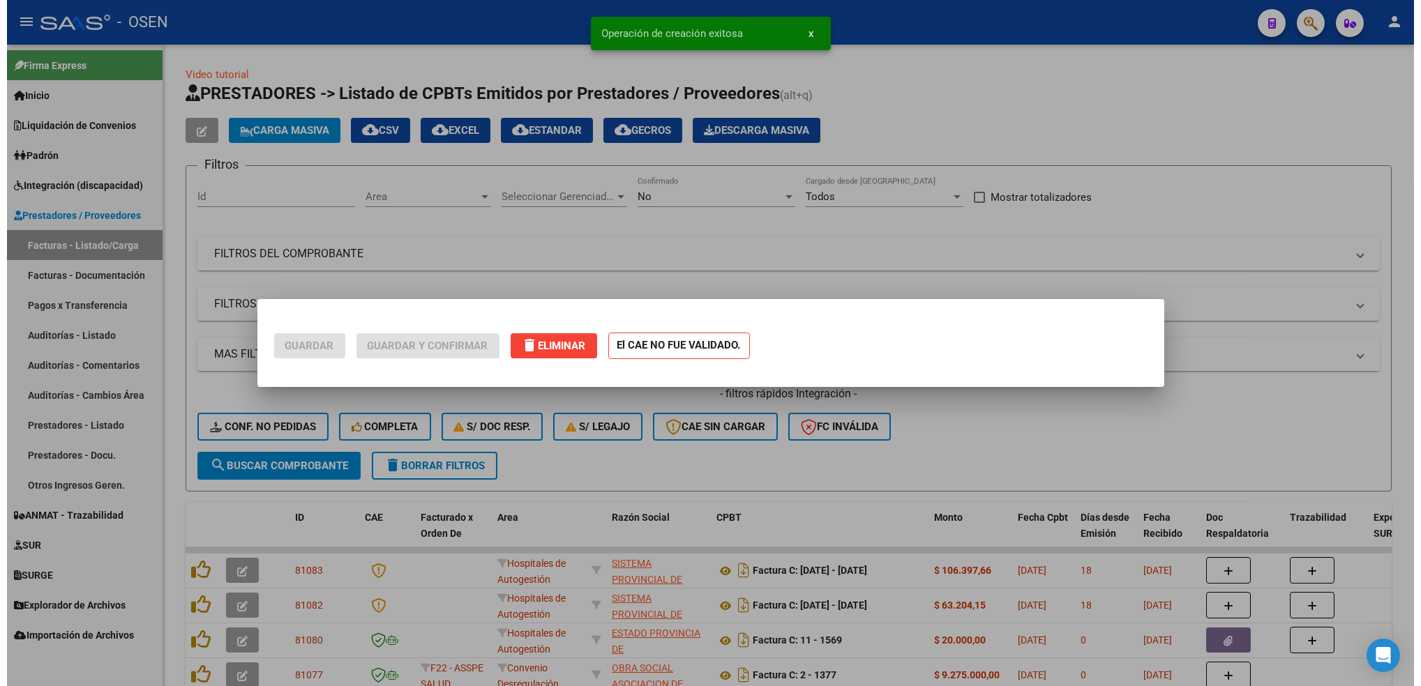
scroll to position [0, 0]
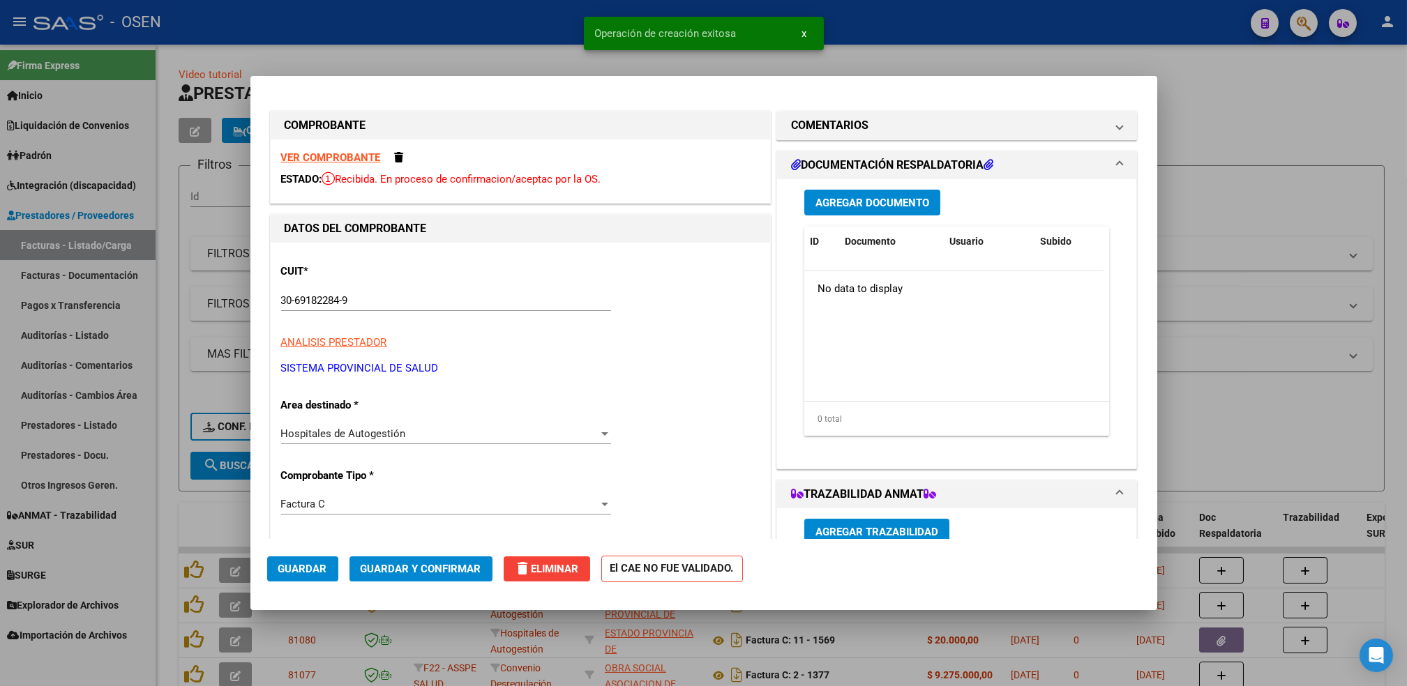
click at [171, 478] on div at bounding box center [703, 343] width 1407 height 686
type input "$ 0,00"
